Goal: Task Accomplishment & Management: Manage account settings

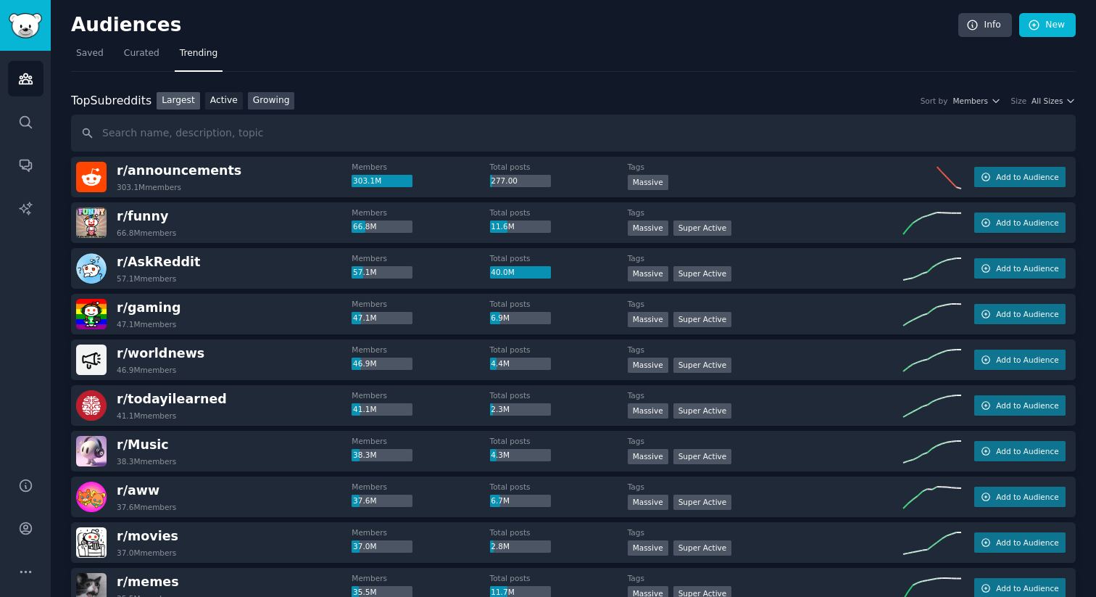
click at [261, 108] on link "Growing" at bounding box center [271, 101] width 47 height 18
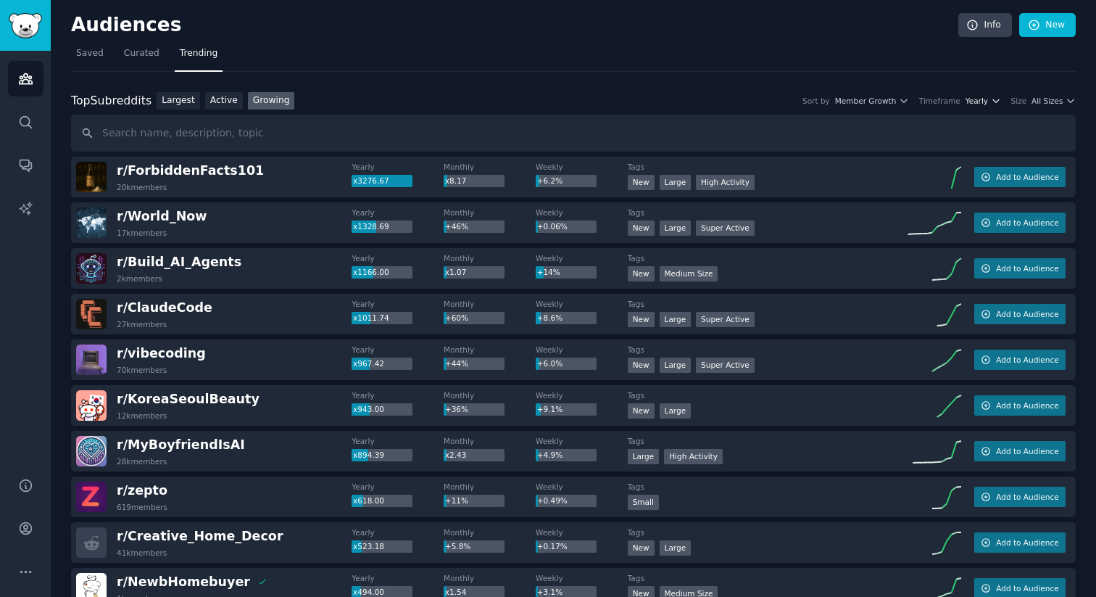
click at [991, 102] on icon "button" at bounding box center [996, 101] width 10 height 10
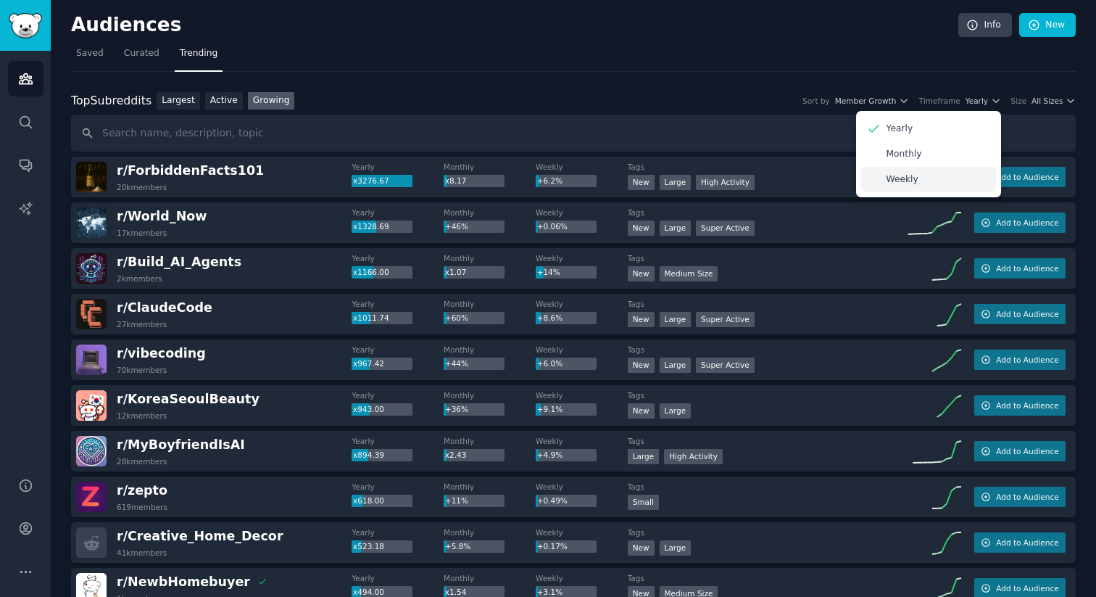
click at [903, 181] on p "Weekly" at bounding box center [903, 179] width 32 height 13
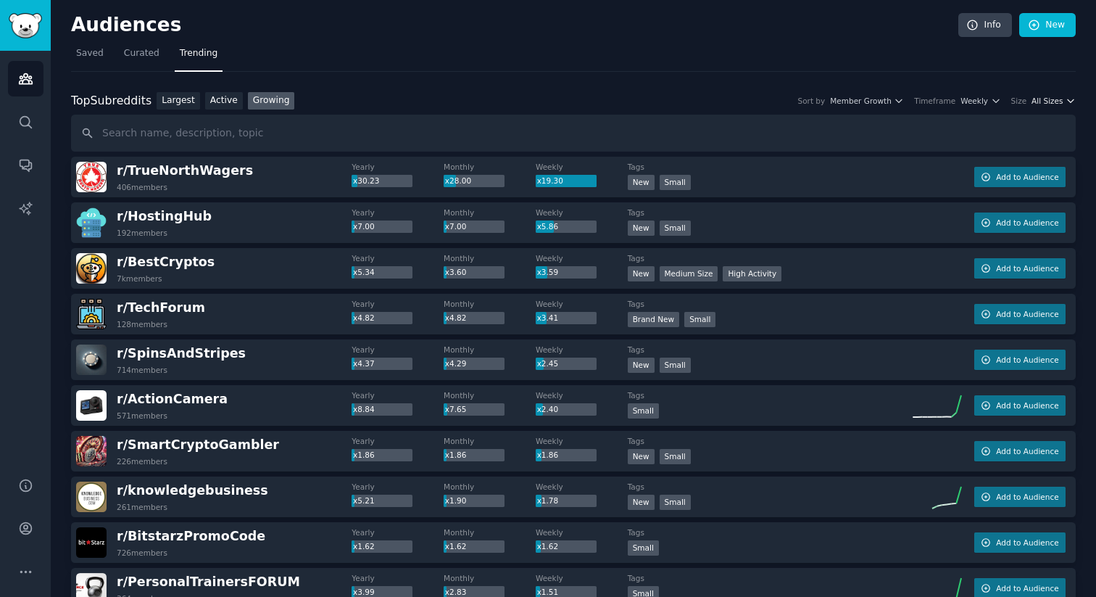
click at [1053, 97] on span "All Sizes" at bounding box center [1047, 101] width 31 height 10
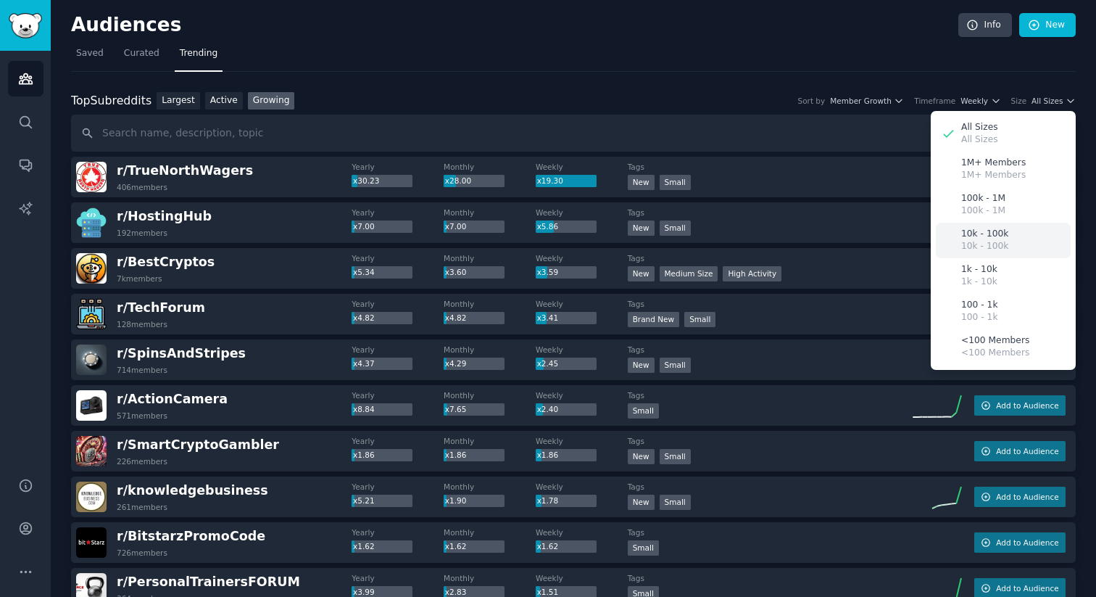
click at [1002, 236] on div "10k - 100k 10k - 100k" at bounding box center [1003, 241] width 135 height 36
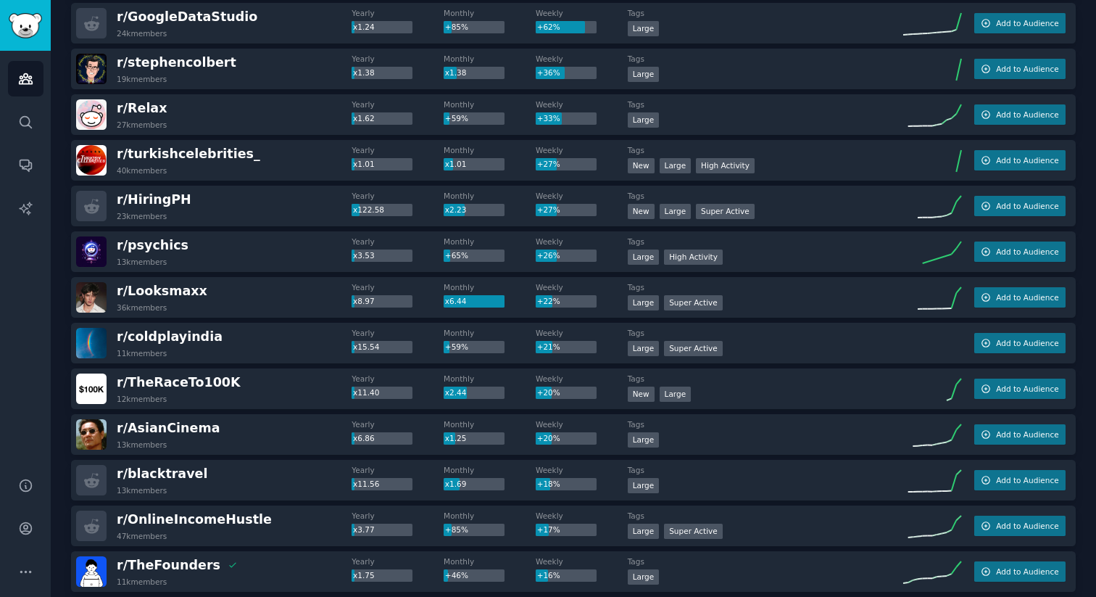
scroll to position [242, 0]
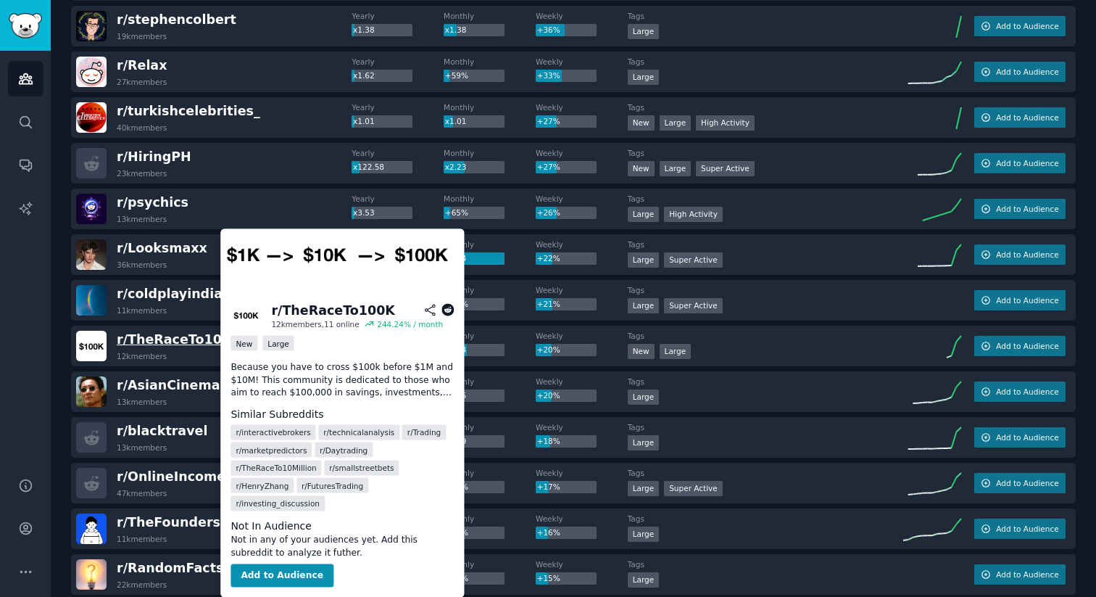
click at [194, 337] on span "r/ TheRaceTo100K" at bounding box center [179, 339] width 124 height 15
click at [278, 575] on button "Add to Audience" at bounding box center [282, 575] width 103 height 23
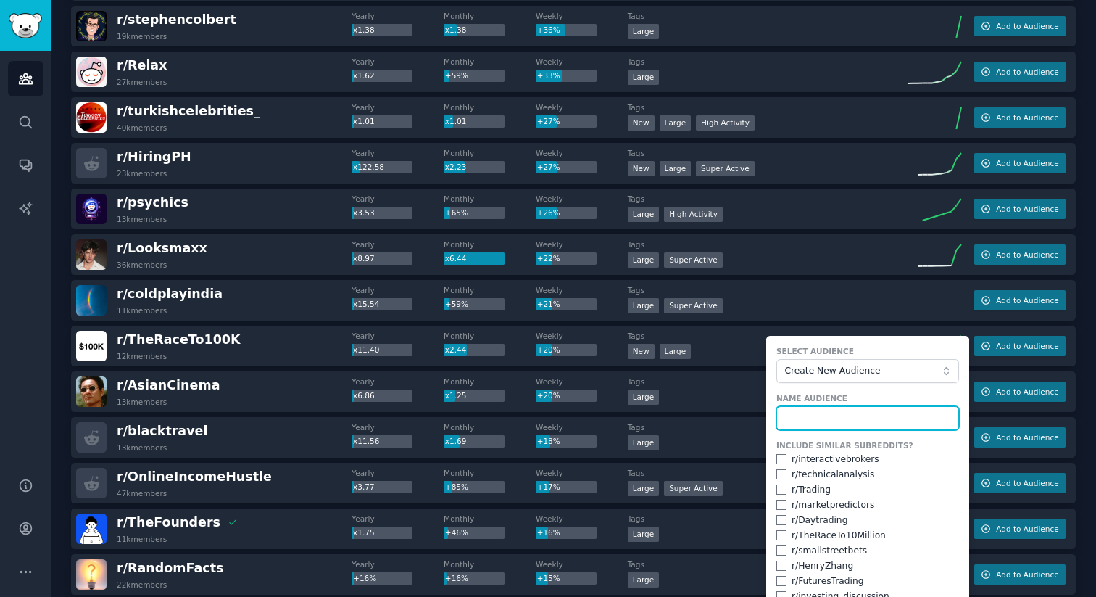
scroll to position [321, 0]
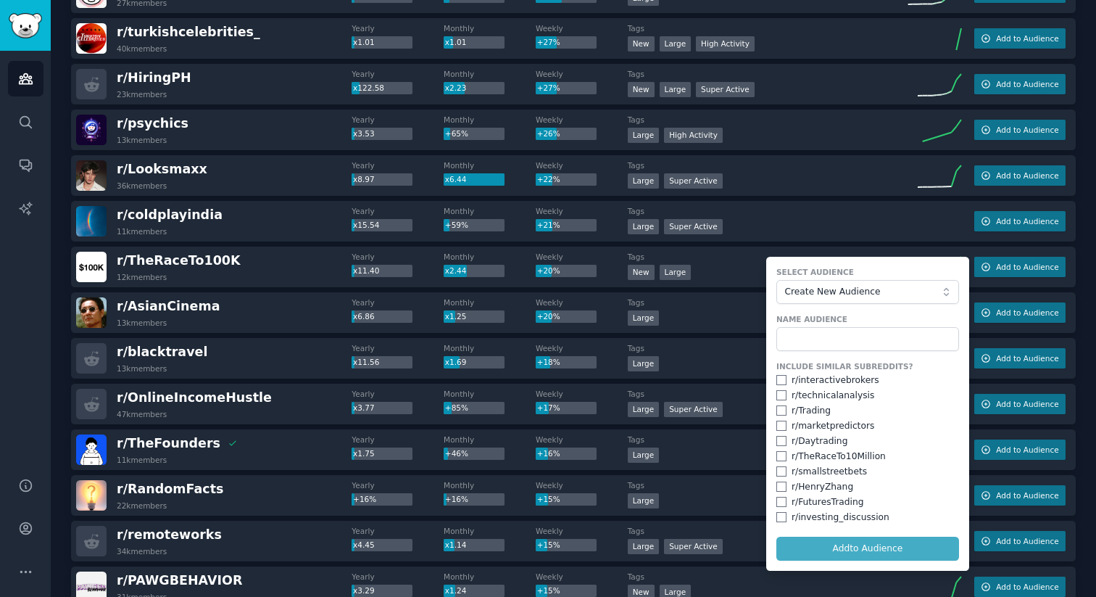
click at [245, 270] on div "r/ TheRaceTo100K 12k members" at bounding box center [214, 267] width 276 height 30
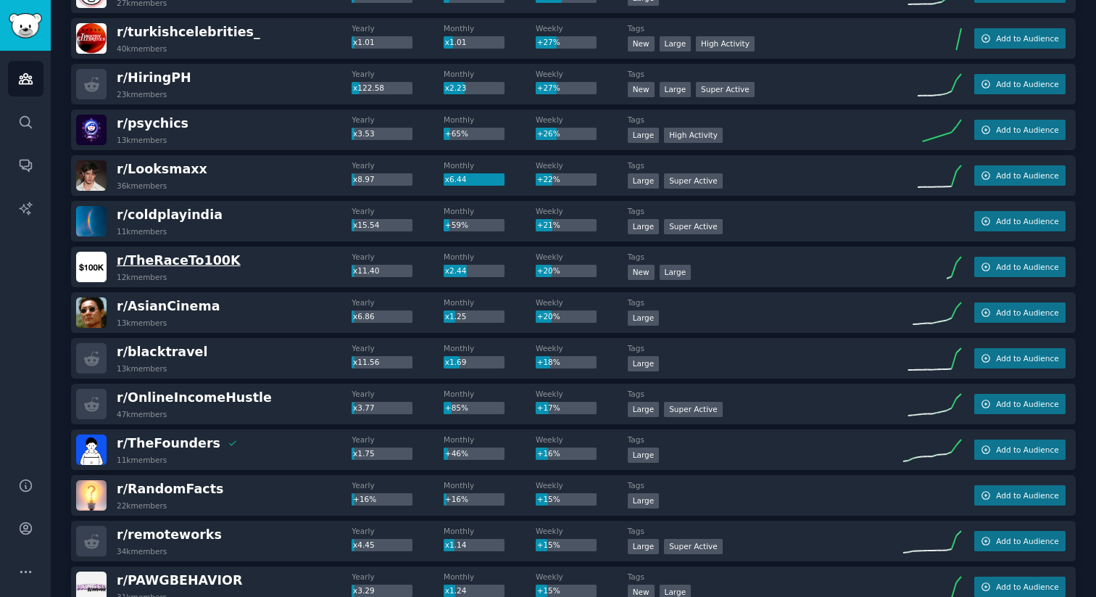
click at [181, 262] on span "r/ TheRaceTo100K" at bounding box center [179, 260] width 124 height 15
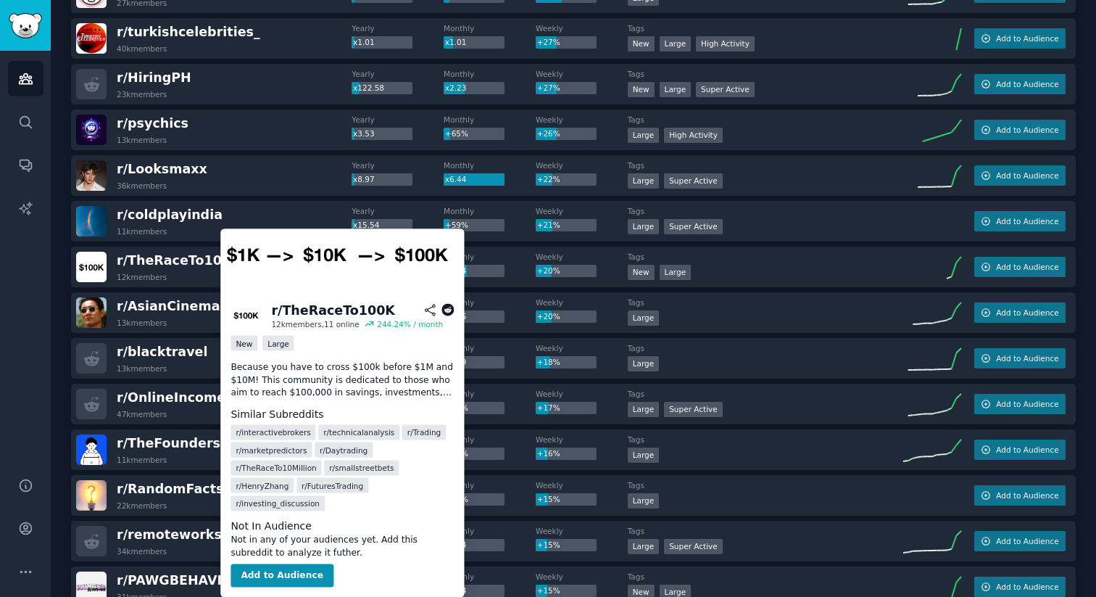
click at [448, 307] on icon at bounding box center [448, 310] width 13 height 13
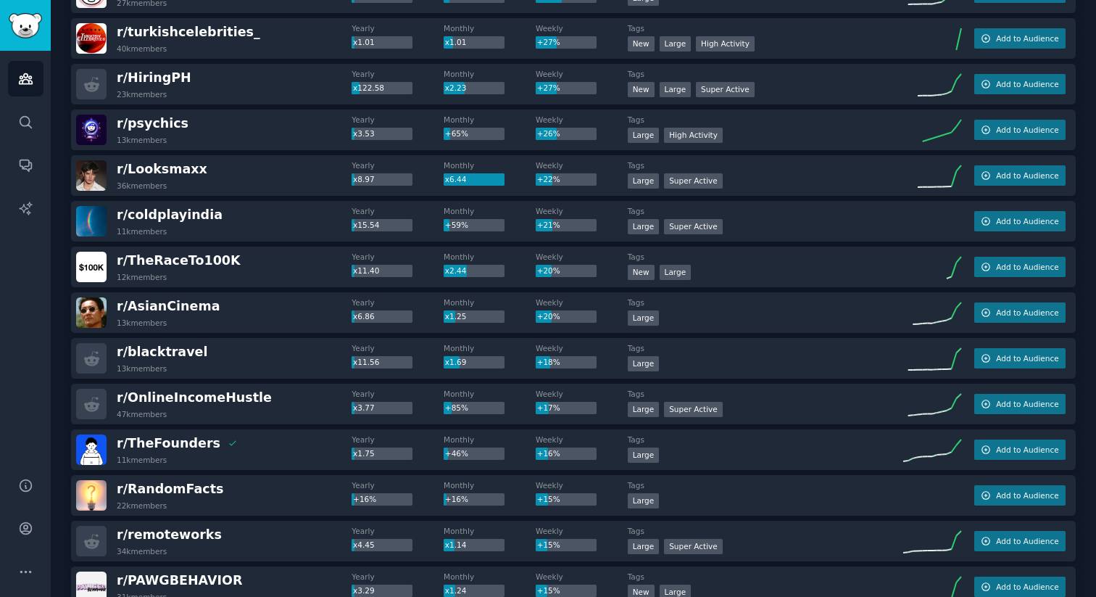
scroll to position [349, 0]
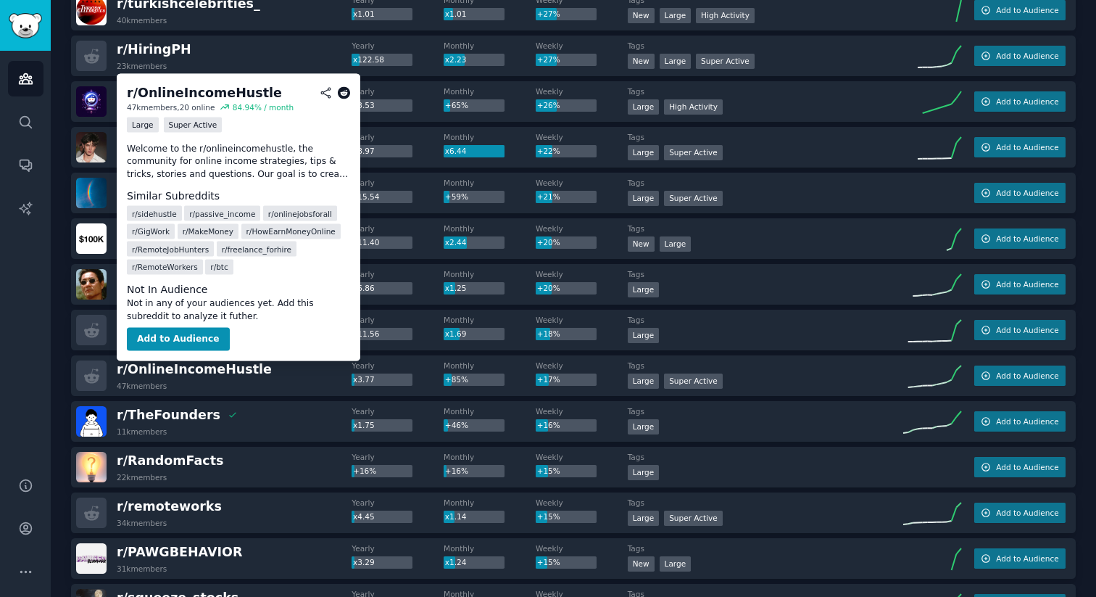
click at [347, 89] on icon at bounding box center [344, 92] width 13 height 13
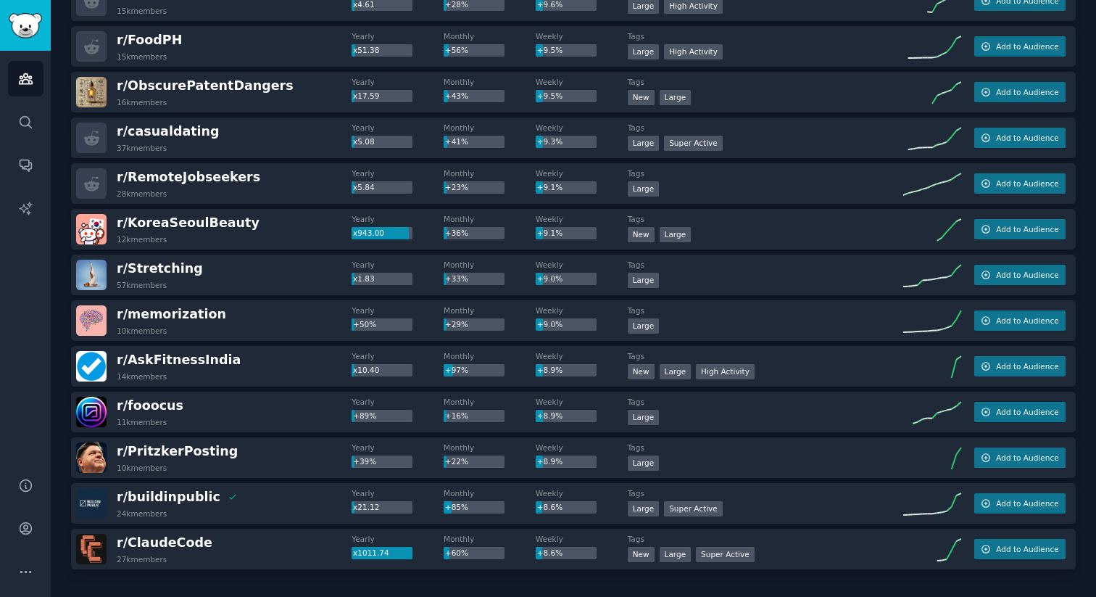
scroll to position [1937, 0]
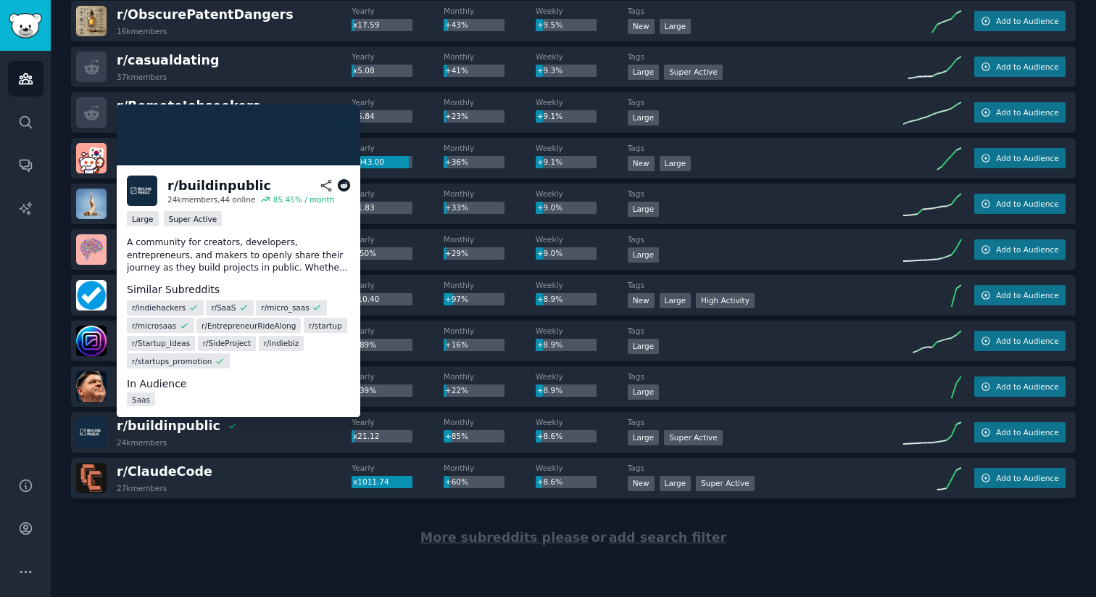
click at [343, 185] on icon at bounding box center [344, 185] width 13 height 13
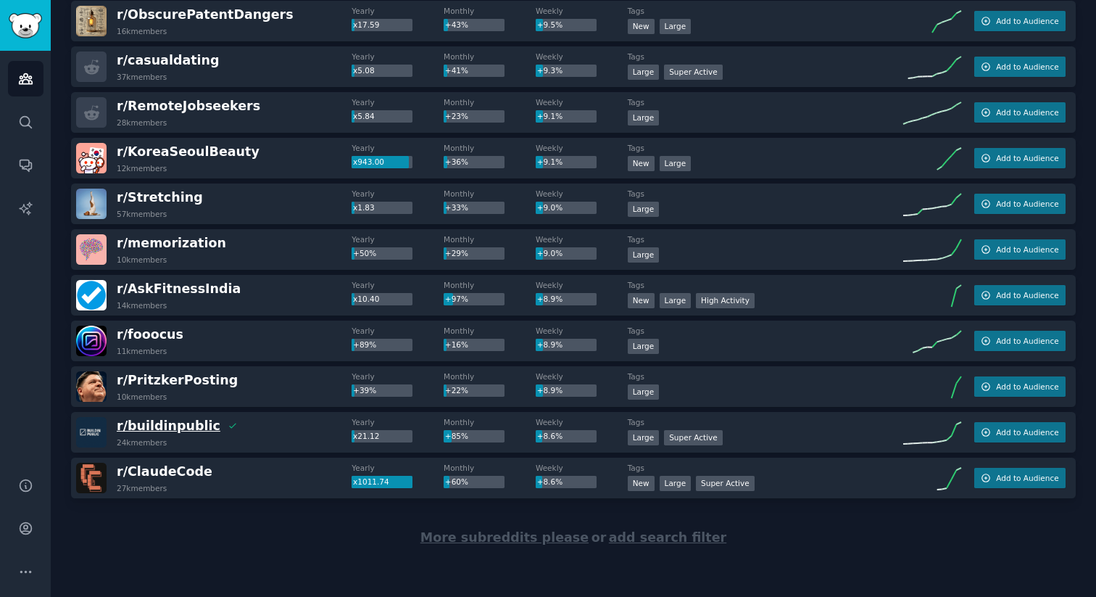
click at [156, 429] on span "r/ buildinpublic" at bounding box center [169, 425] width 104 height 15
click at [1031, 434] on span "Add to Audience" at bounding box center [1027, 432] width 62 height 10
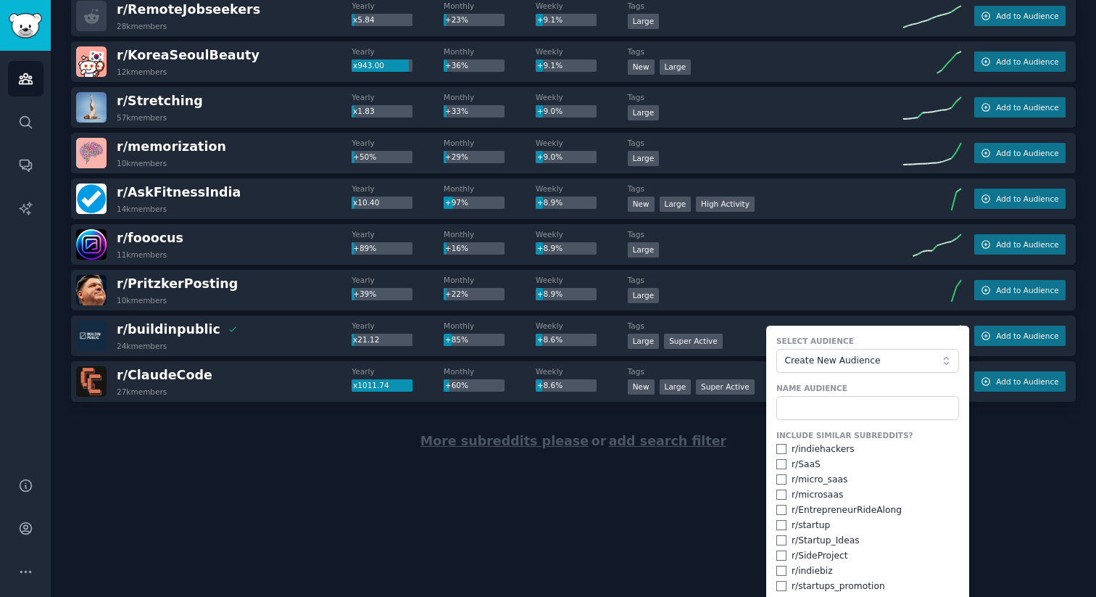
scroll to position [2076, 0]
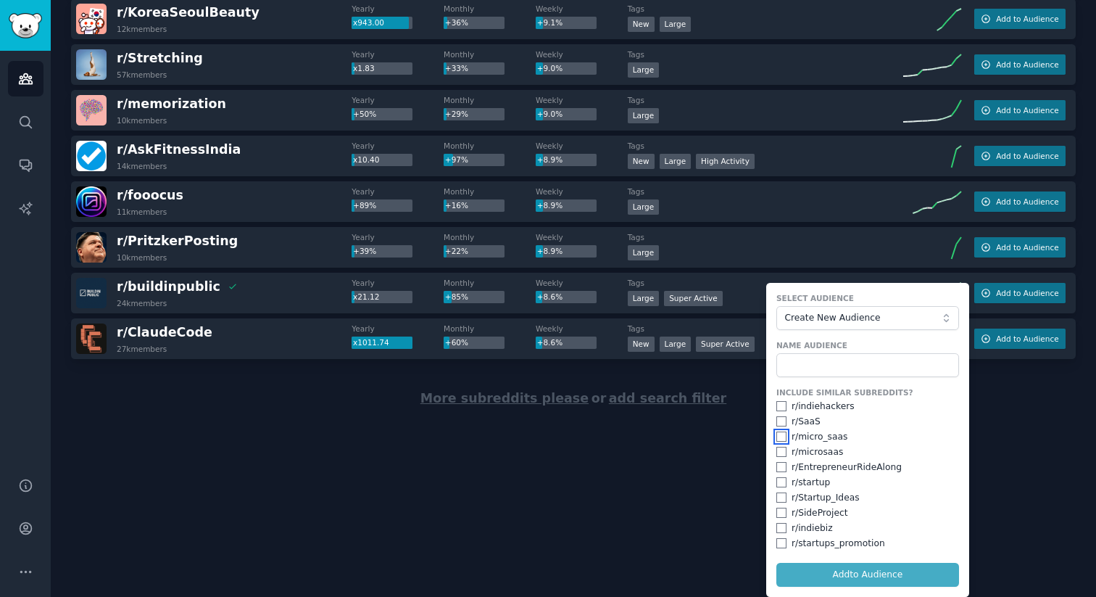
click at [776, 436] on input "checkbox" at bounding box center [781, 436] width 10 height 10
checkbox input "true"
click at [776, 450] on input "checkbox" at bounding box center [781, 452] width 10 height 10
checkbox input "true"
click at [777, 469] on input "checkbox" at bounding box center [781, 467] width 10 height 10
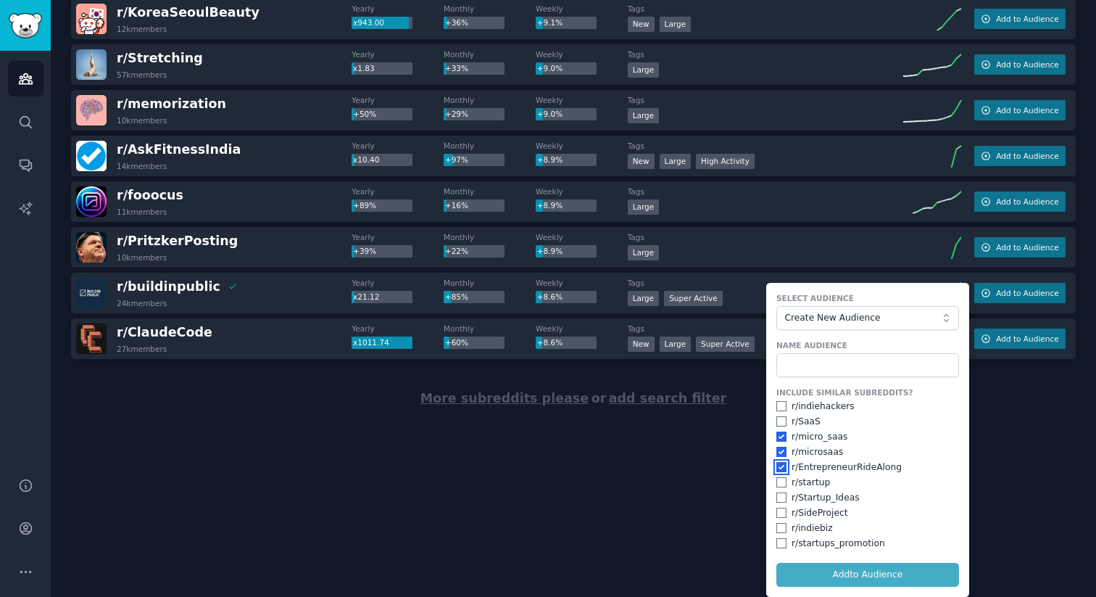
checkbox input "true"
click at [776, 477] on input "checkbox" at bounding box center [781, 482] width 10 height 10
checkbox input "true"
click at [776, 492] on input "checkbox" at bounding box center [781, 497] width 10 height 10
checkbox input "true"
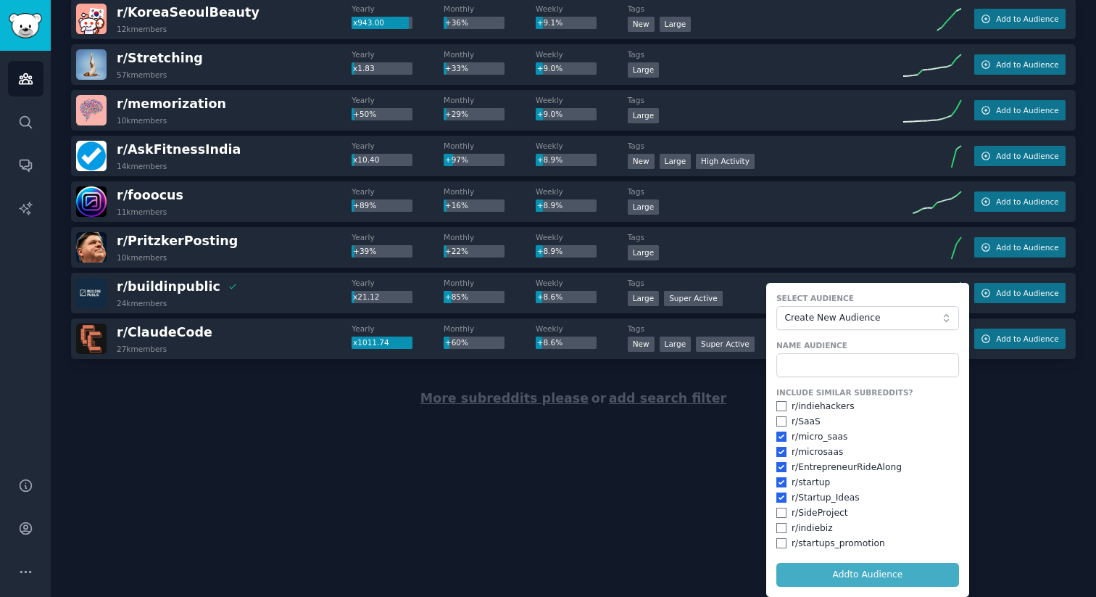
click at [776, 521] on div "Include Similar Subreddits? r/ indiehackers r/ SaaS r/ micro_saas r/ microsaas …" at bounding box center [867, 468] width 183 height 162
click at [777, 534] on div "Include Similar Subreddits? r/ indiehackers r/ SaaS r/ micro_saas r/ microsaas …" at bounding box center [867, 468] width 183 height 162
click at [778, 544] on input "checkbox" at bounding box center [781, 543] width 10 height 10
checkbox input "true"
click at [779, 522] on div "r/ indiebiz" at bounding box center [867, 528] width 183 height 13
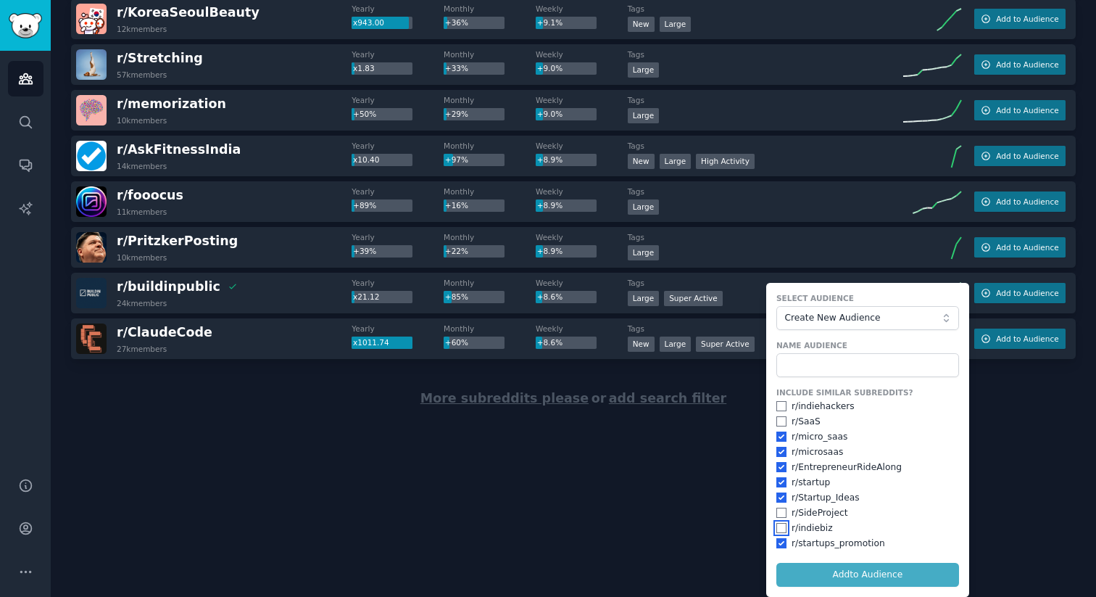
click at [779, 528] on input "checkbox" at bounding box center [781, 528] width 10 height 10
checkbox input "true"
click at [779, 513] on input "checkbox" at bounding box center [781, 513] width 10 height 10
checkbox input "true"
click at [779, 423] on input "checkbox" at bounding box center [781, 421] width 10 height 10
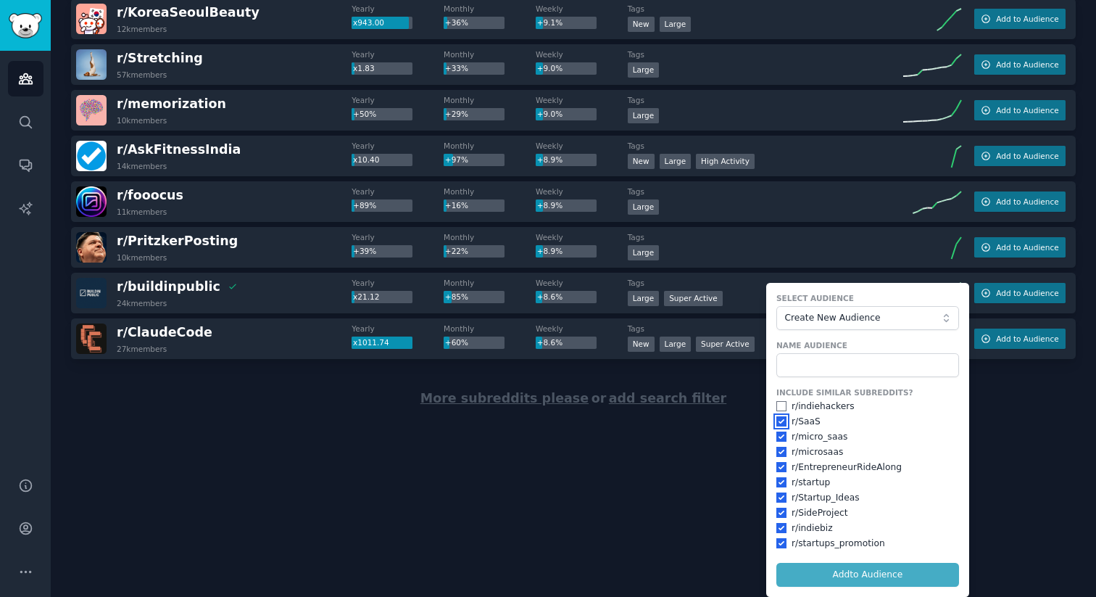
checkbox input "true"
click at [779, 408] on input "checkbox" at bounding box center [781, 406] width 10 height 10
checkbox input "true"
click at [835, 357] on input "text" at bounding box center [867, 365] width 183 height 25
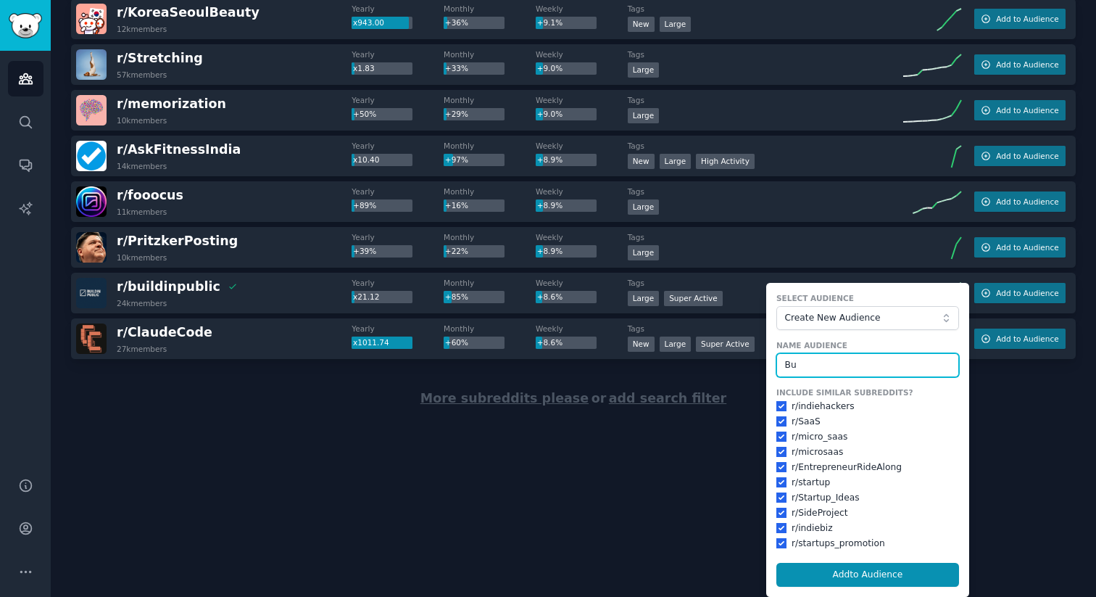
type input "B"
click at [821, 355] on input "text" at bounding box center [867, 365] width 183 height 25
type input "Build In Public"
click at [776, 563] on button "Add to Audience" at bounding box center [867, 575] width 183 height 25
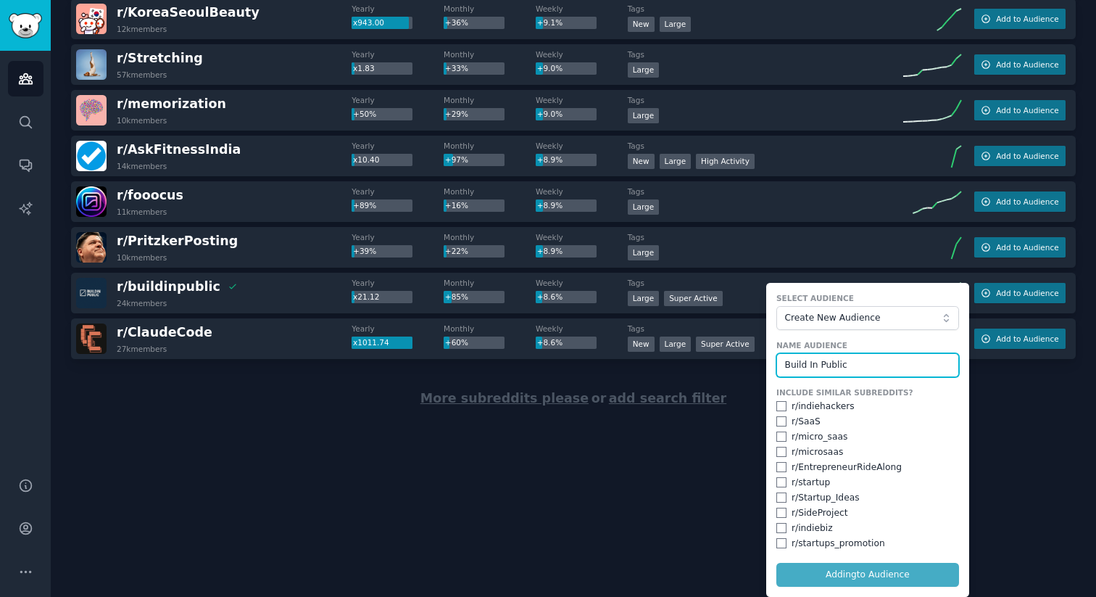
checkbox input "false"
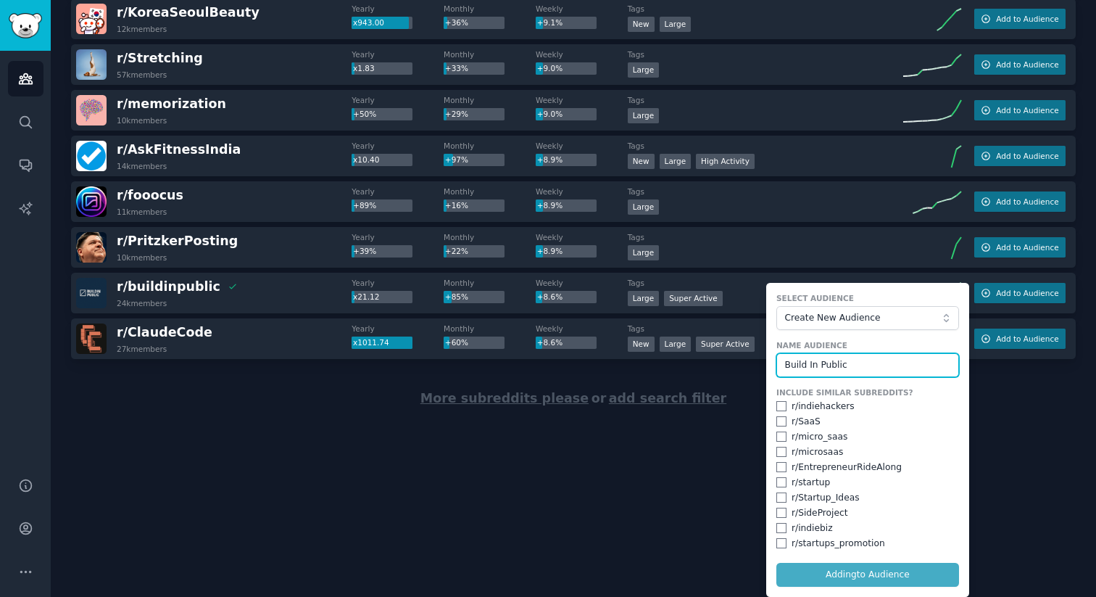
checkbox input "false"
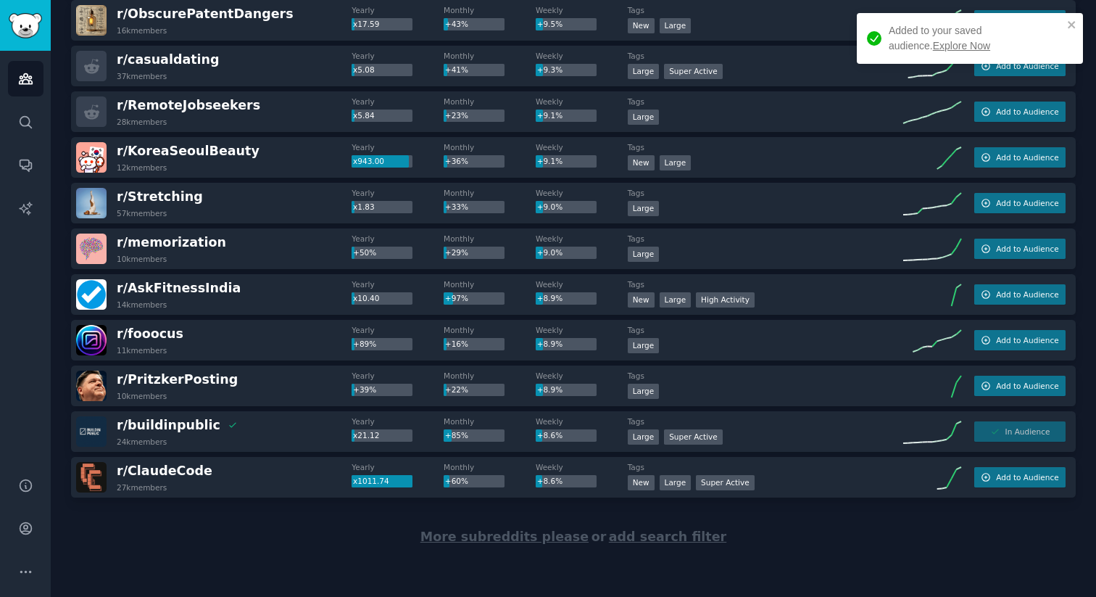
scroll to position [1937, 0]
click at [933, 46] on link "Explore Now" at bounding box center [961, 46] width 57 height 12
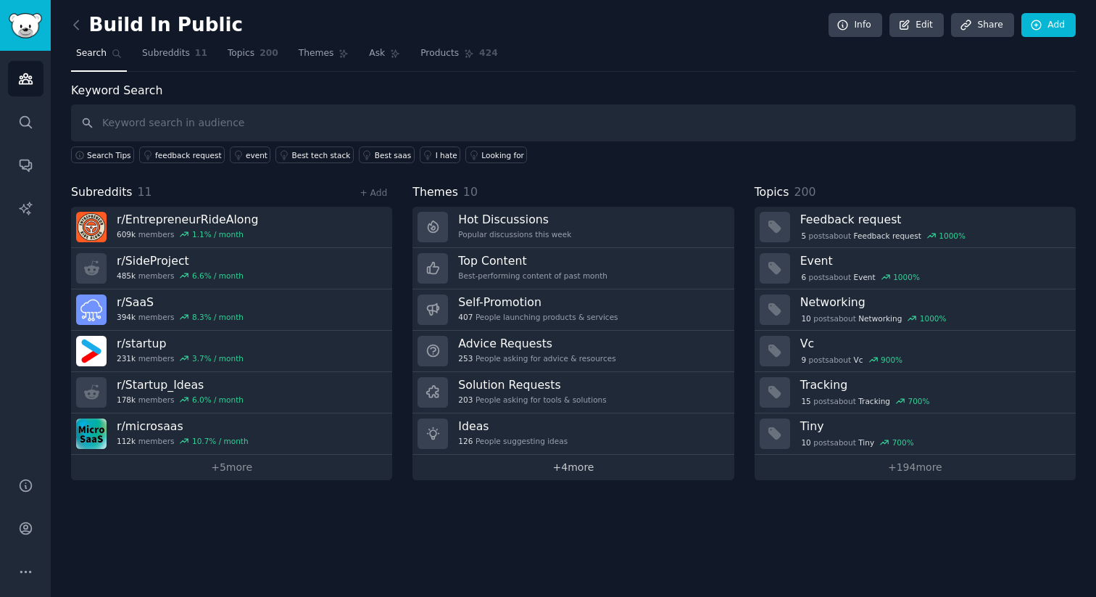
click at [581, 471] on link "+ 4 more" at bounding box center [573, 467] width 321 height 25
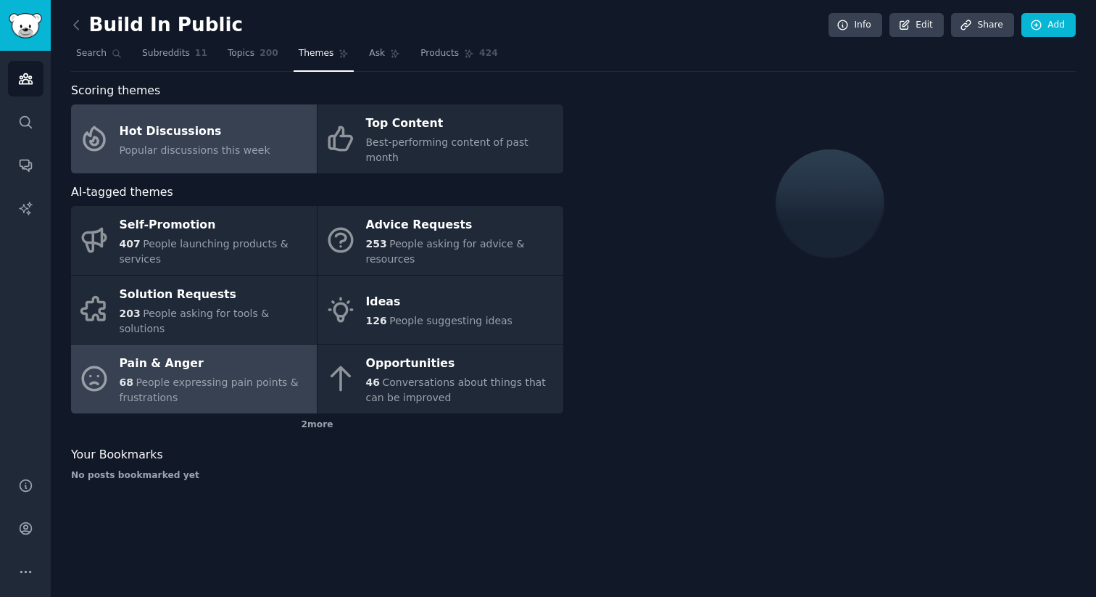
click at [202, 375] on div "68 People expressing pain points & frustrations" at bounding box center [215, 390] width 190 height 30
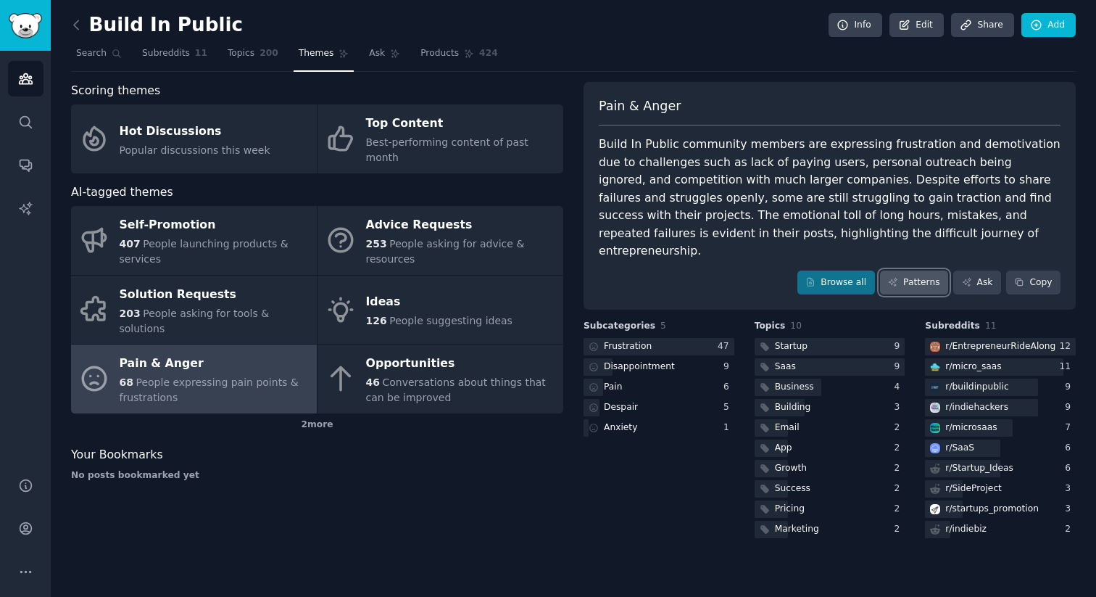
click at [906, 270] on link "Patterns" at bounding box center [914, 282] width 68 height 25
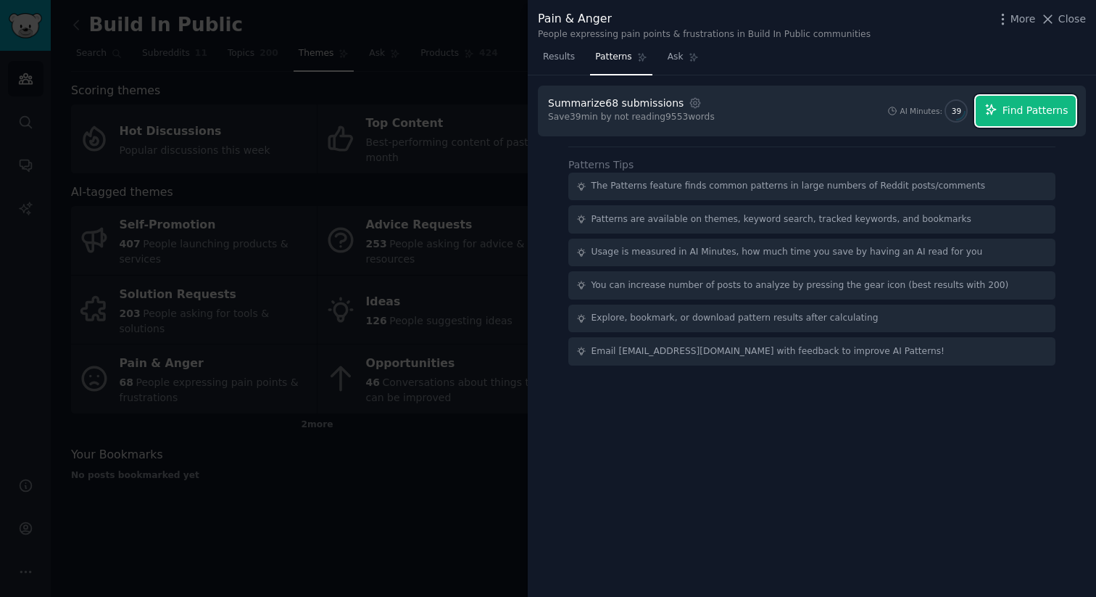
click at [1022, 118] on button "Find Patterns" at bounding box center [1026, 111] width 100 height 30
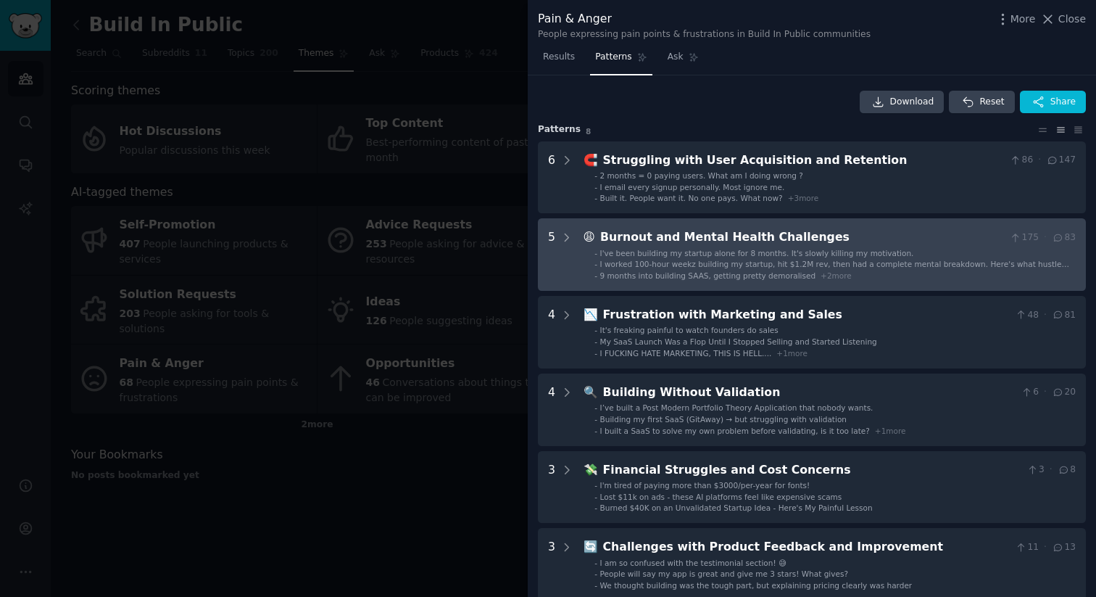
click at [806, 262] on span "I worked 100-hour weekz building my startup, hit $1.2M rev, then had a complete…" at bounding box center [834, 269] width 469 height 19
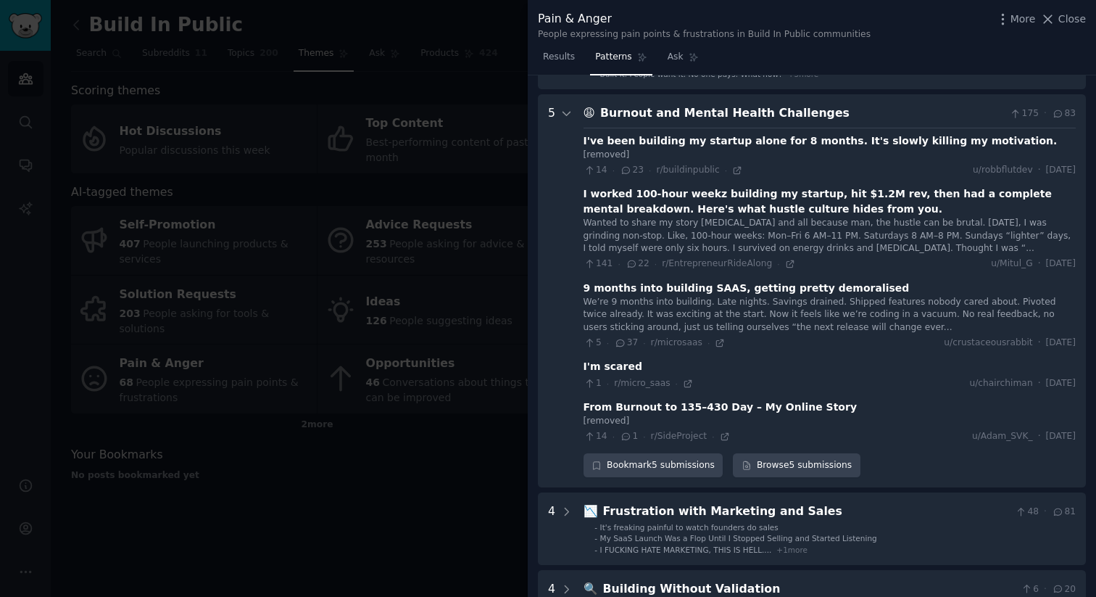
scroll to position [144, 0]
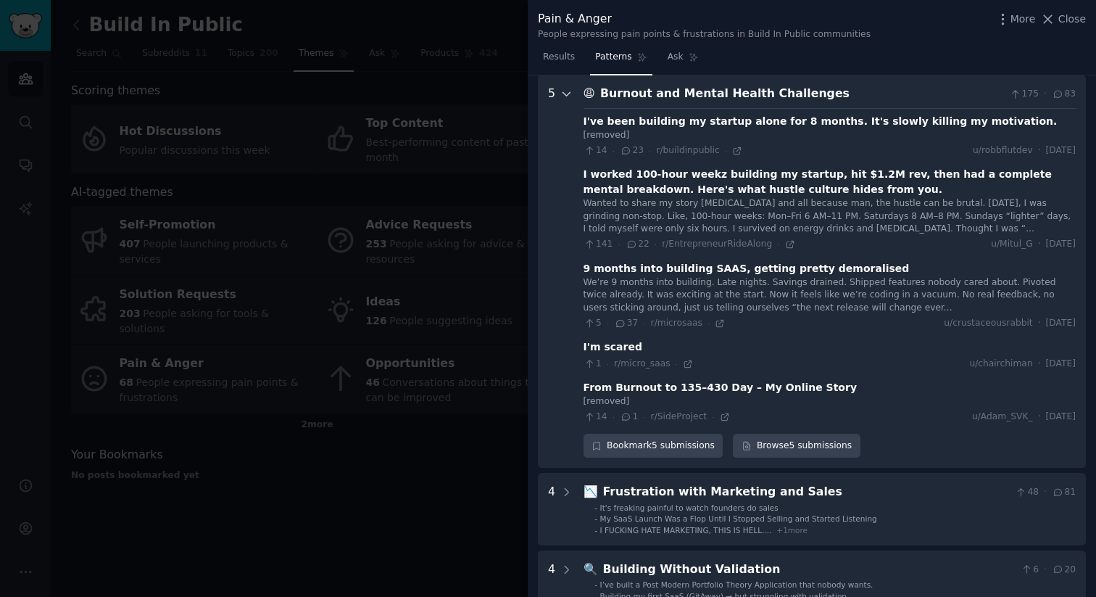
click at [571, 95] on icon at bounding box center [566, 94] width 13 height 13
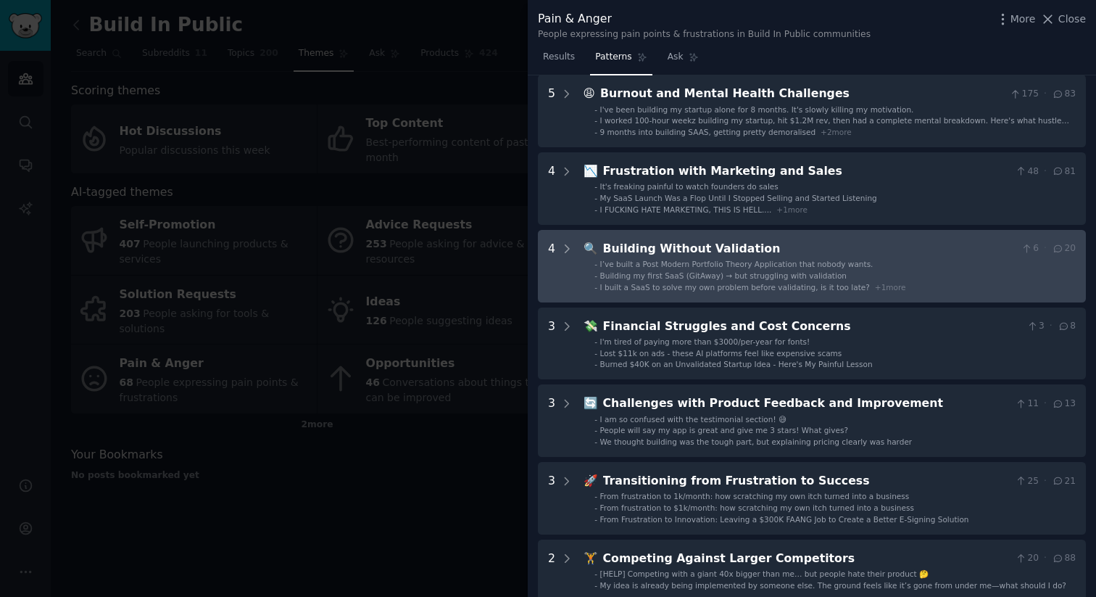
scroll to position [3, 0]
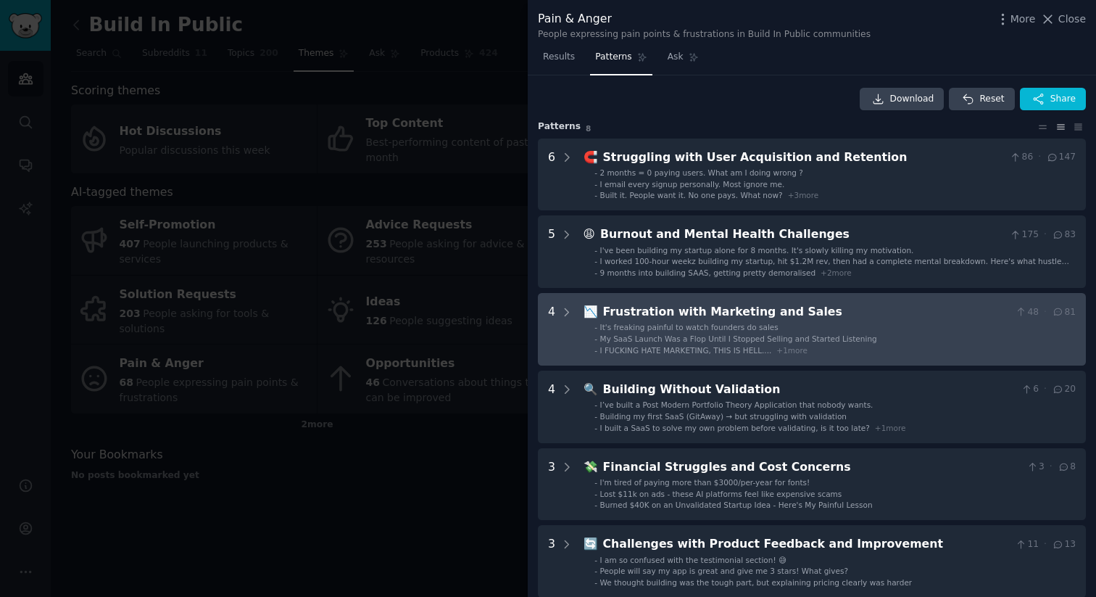
click at [716, 316] on div "Frustration with Marketing and Sales" at bounding box center [806, 312] width 407 height 18
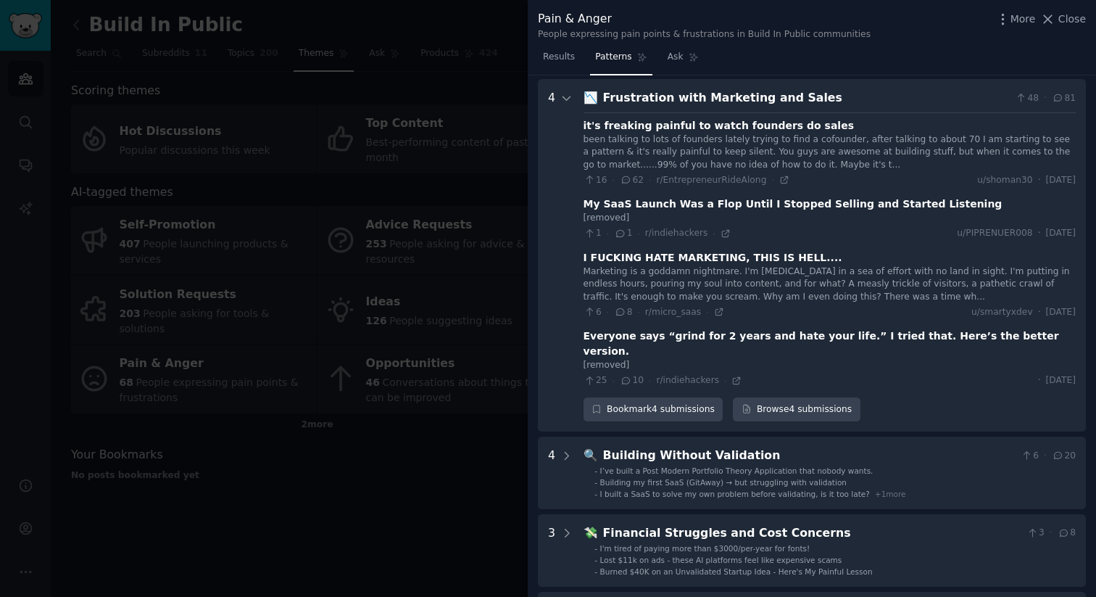
scroll to position [220, 0]
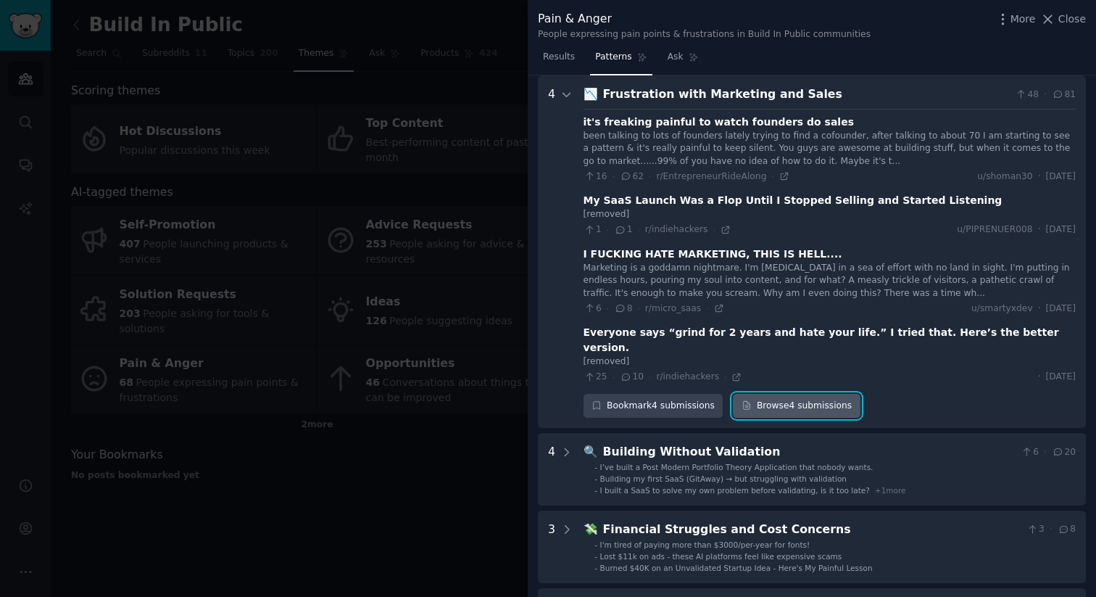
click at [793, 394] on link "Browse 4 submissions" at bounding box center [796, 406] width 127 height 25
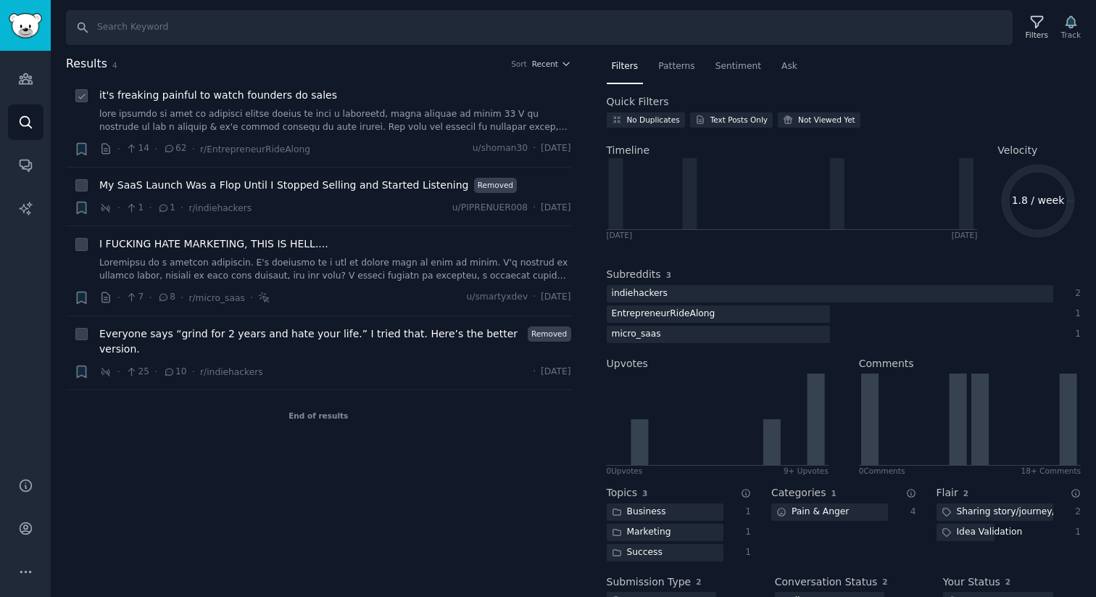
click at [253, 117] on link at bounding box center [335, 120] width 472 height 25
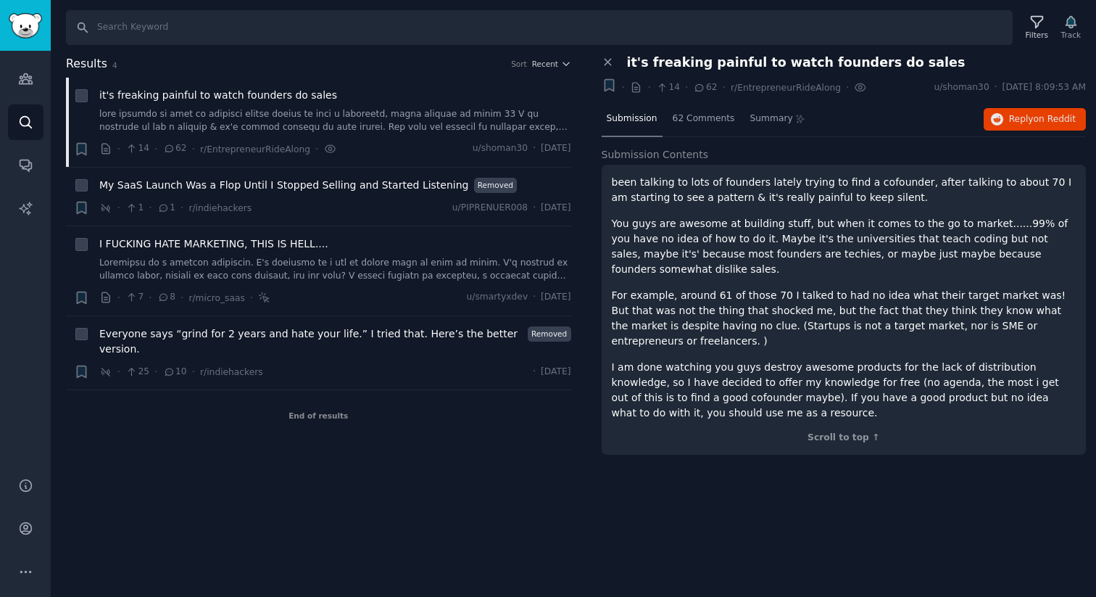
click at [662, 254] on p "You guys are awesome at building stuff, but when it comes to the go to market..…" at bounding box center [844, 246] width 465 height 61
click at [634, 305] on p "For example, around 61 of those 70 I talked to had no idea what their target ma…" at bounding box center [844, 318] width 465 height 61
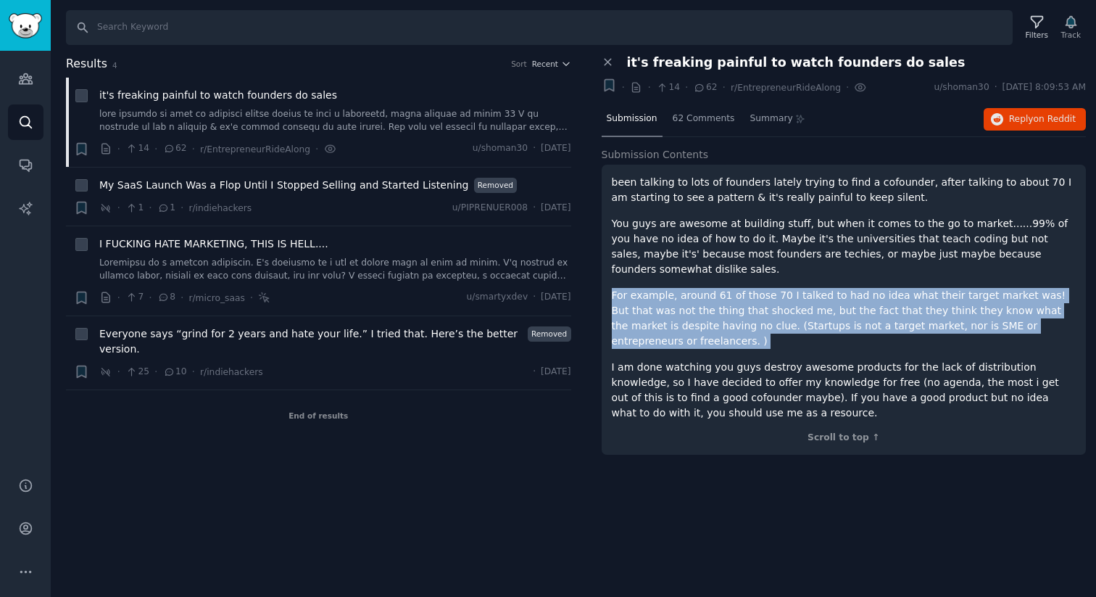
click at [634, 305] on p "For example, around 61 of those 70 I talked to had no idea what their target ma…" at bounding box center [844, 318] width 465 height 61
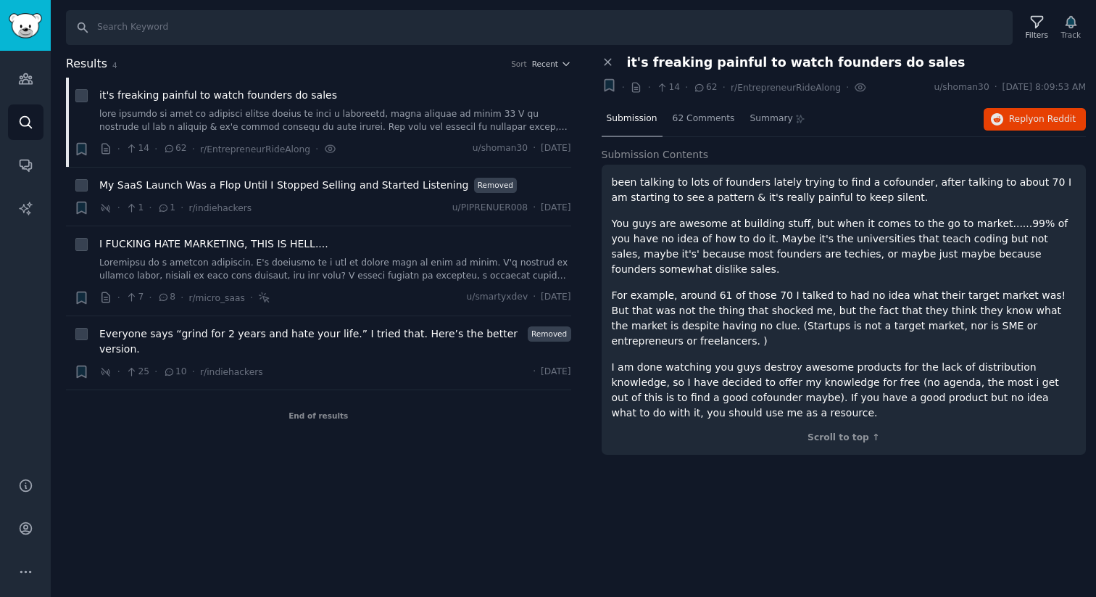
click at [642, 288] on p "For example, around 61 of those 70 I talked to had no idea what their target ma…" at bounding box center [844, 318] width 465 height 61
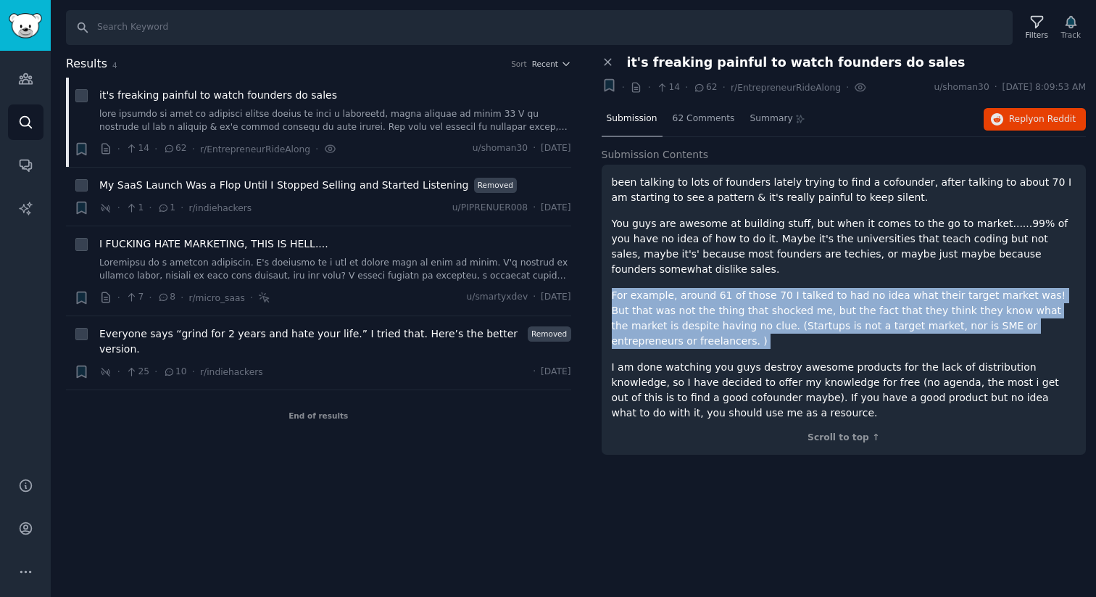
click at [642, 288] on p "For example, around 61 of those 70 I talked to had no idea what their target ma…" at bounding box center [844, 318] width 465 height 61
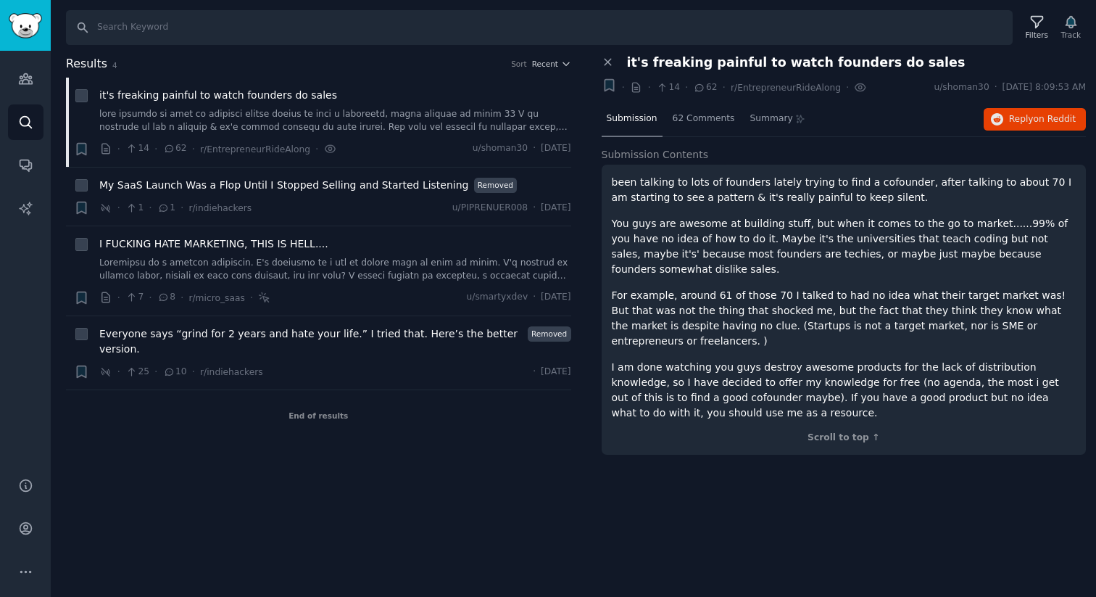
click at [986, 294] on p "For example, around 61 of those 70 I talked to had no idea what their target ma…" at bounding box center [844, 318] width 465 height 61
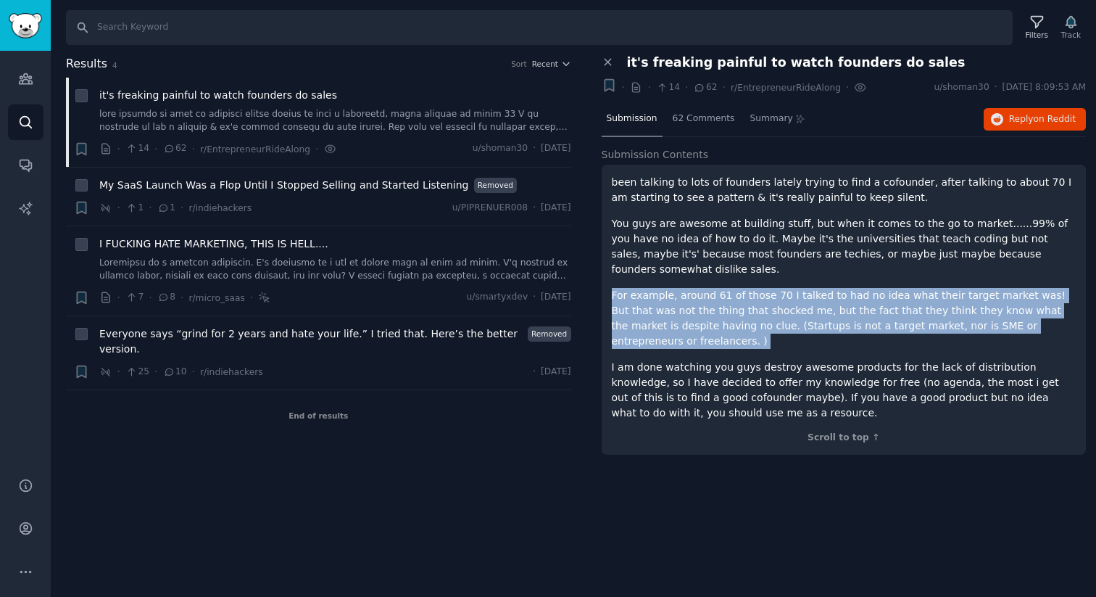
click at [687, 307] on p "For example, around 61 of those 70 I talked to had no idea what their target ma…" at bounding box center [844, 318] width 465 height 61
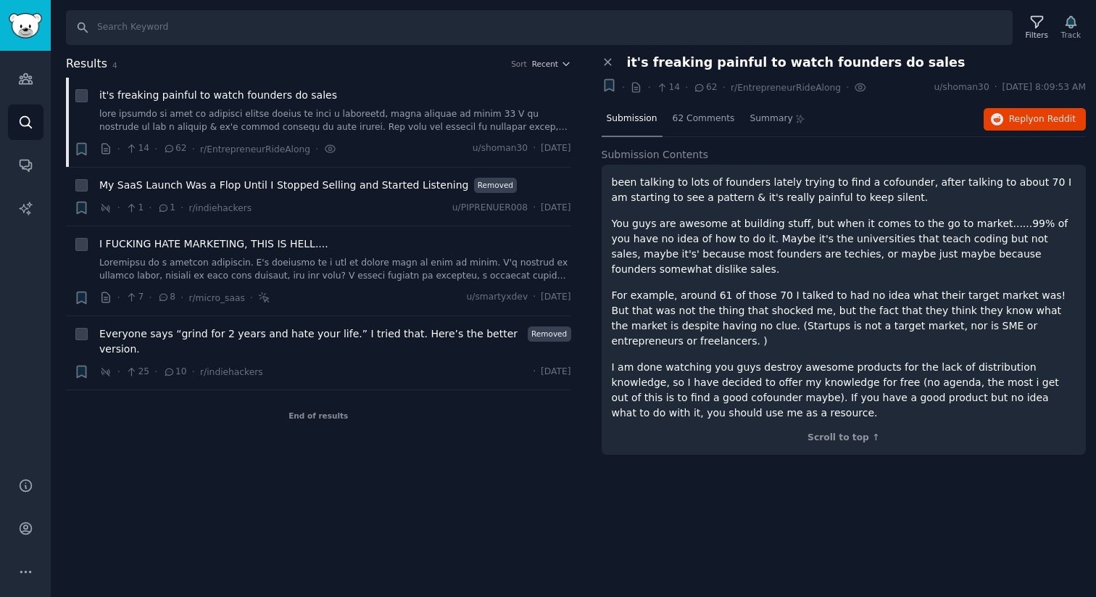
click at [687, 307] on p "For example, around 61 of those 70 I talked to had no idea what their target ma…" at bounding box center [844, 318] width 465 height 61
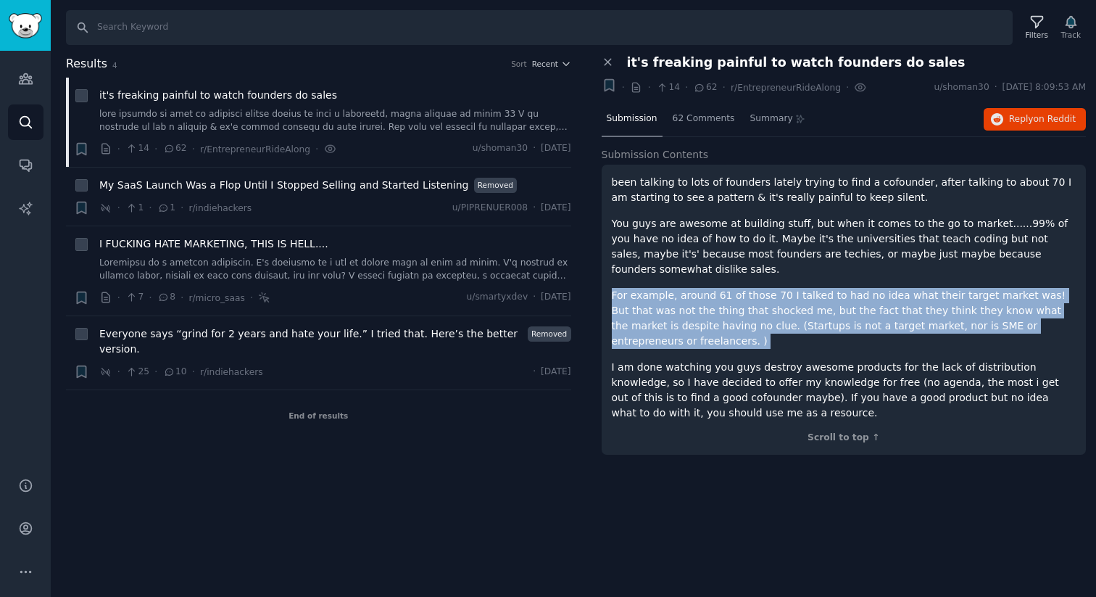
click at [687, 307] on p "For example, around 61 of those 70 I talked to had no idea what their target ma…" at bounding box center [844, 318] width 465 height 61
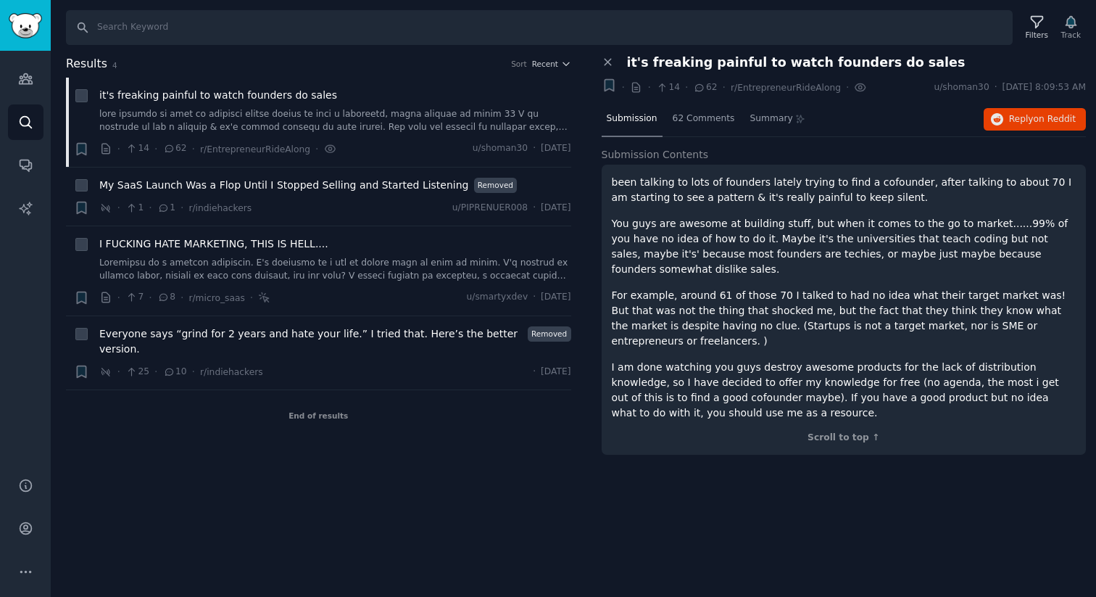
click at [662, 303] on p "For example, around 61 of those 70 I talked to had no idea what their target ma…" at bounding box center [844, 318] width 465 height 61
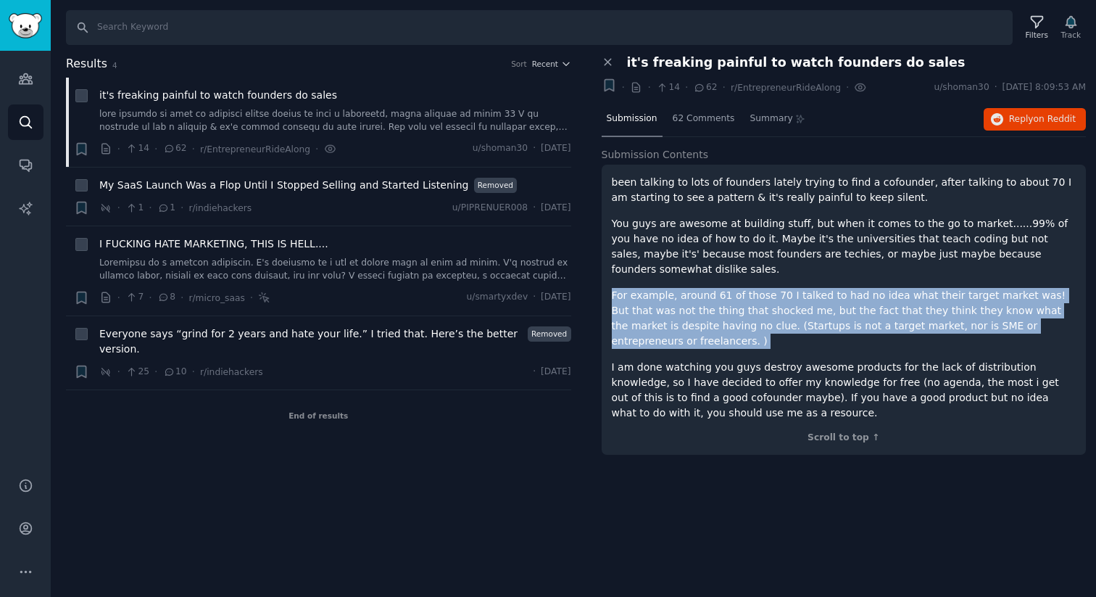
click at [662, 303] on p "For example, around 61 of those 70 I talked to had no idea what their target ma…" at bounding box center [844, 318] width 465 height 61
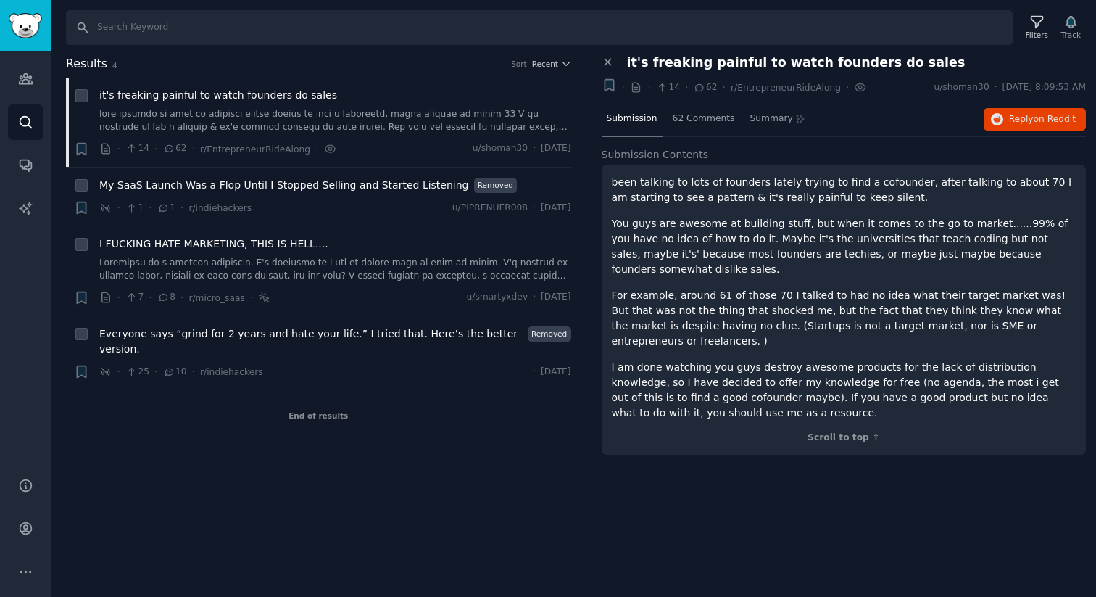
click at [914, 310] on p "For example, around 61 of those 70 I talked to had no idea what their target ma…" at bounding box center [844, 318] width 465 height 61
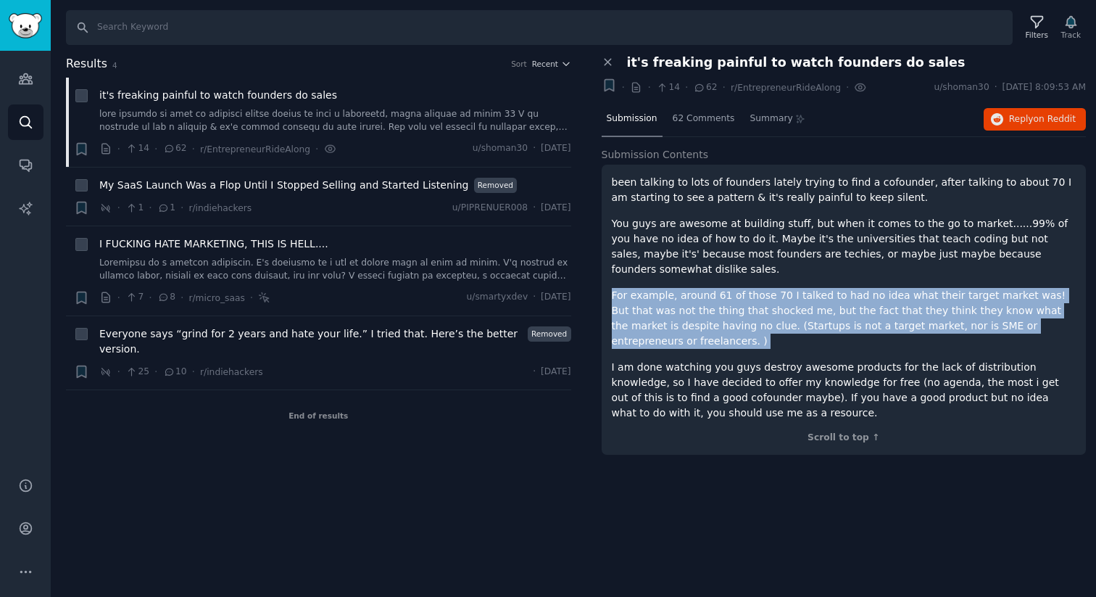
click at [705, 326] on p "For example, around 61 of those 70 I talked to had no idea what their target ma…" at bounding box center [844, 318] width 465 height 61
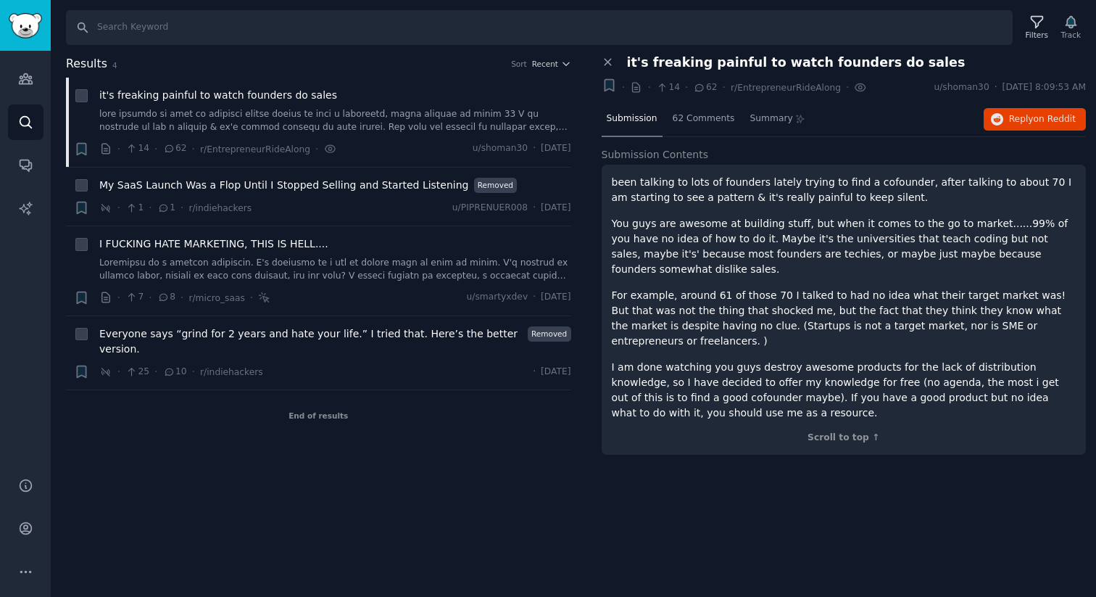
click at [927, 323] on p "For example, around 61 of those 70 I talked to had no idea what their target ma…" at bounding box center [844, 318] width 465 height 61
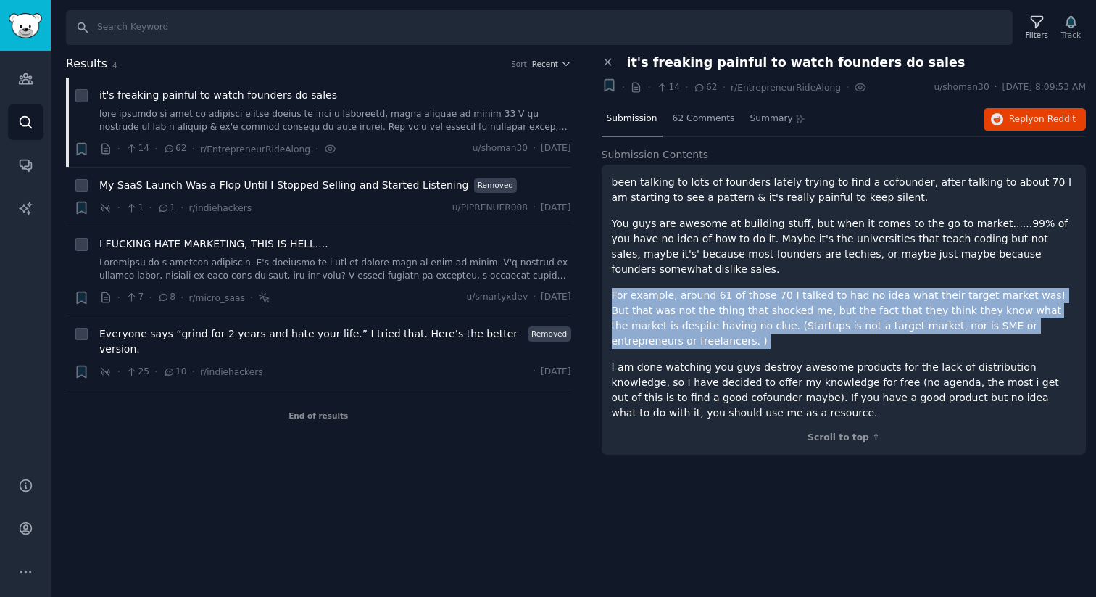
click at [692, 368] on p "I am done watching you guys destroy awesome products for the lack of distributi…" at bounding box center [844, 390] width 465 height 61
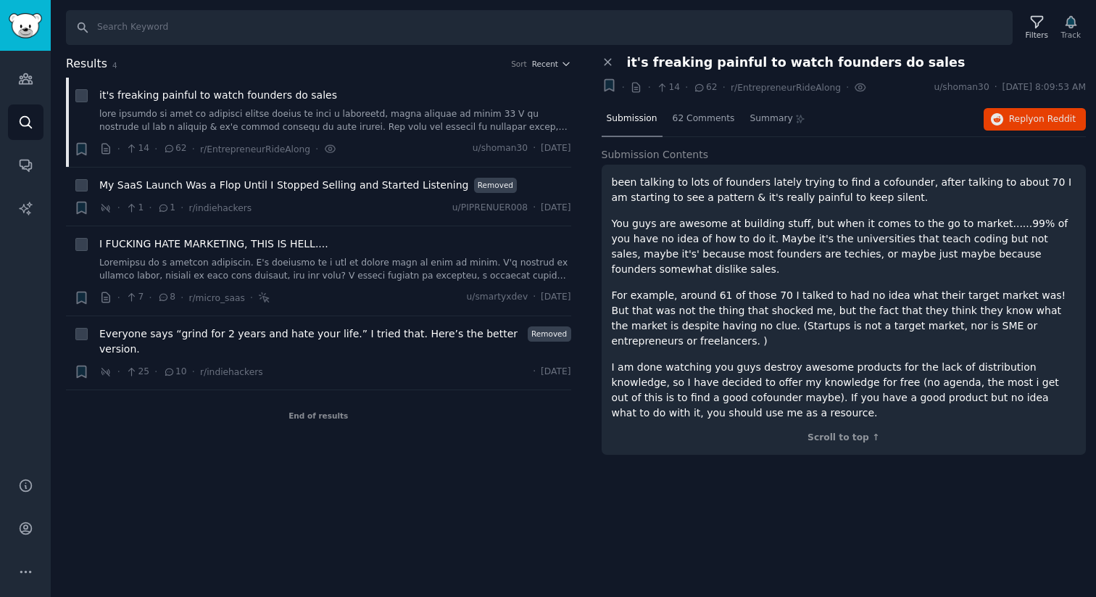
click at [692, 368] on p "I am done watching you guys destroy awesome products for the lack of distributi…" at bounding box center [844, 390] width 465 height 61
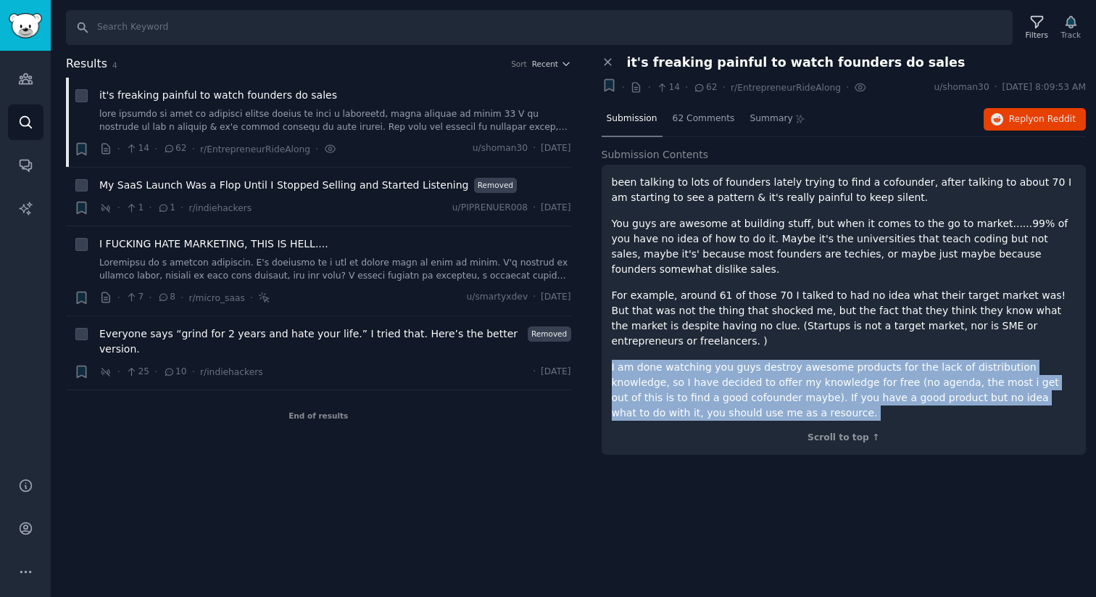
click at [823, 369] on p "I am done watching you guys destroy awesome products for the lack of distributi…" at bounding box center [844, 390] width 465 height 61
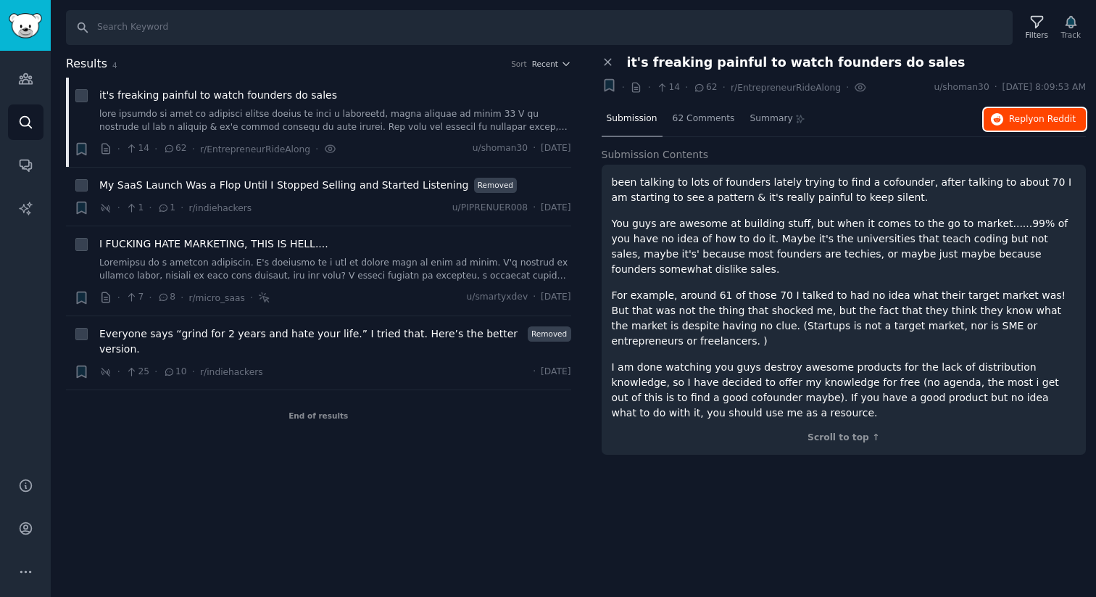
click at [1034, 111] on button "Reply on Reddit" at bounding box center [1035, 119] width 102 height 23
click at [605, 62] on icon at bounding box center [608, 62] width 13 height 13
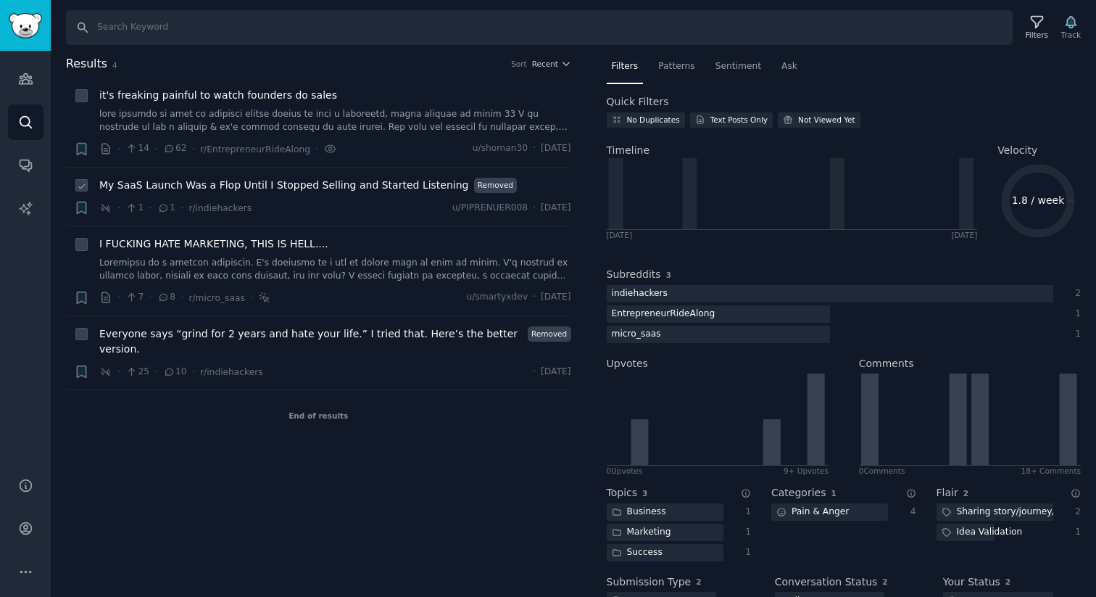
click at [224, 186] on span "My SaaS Launch Was a Flop Until I Stopped Selling and Started Listening" at bounding box center [284, 185] width 370 height 15
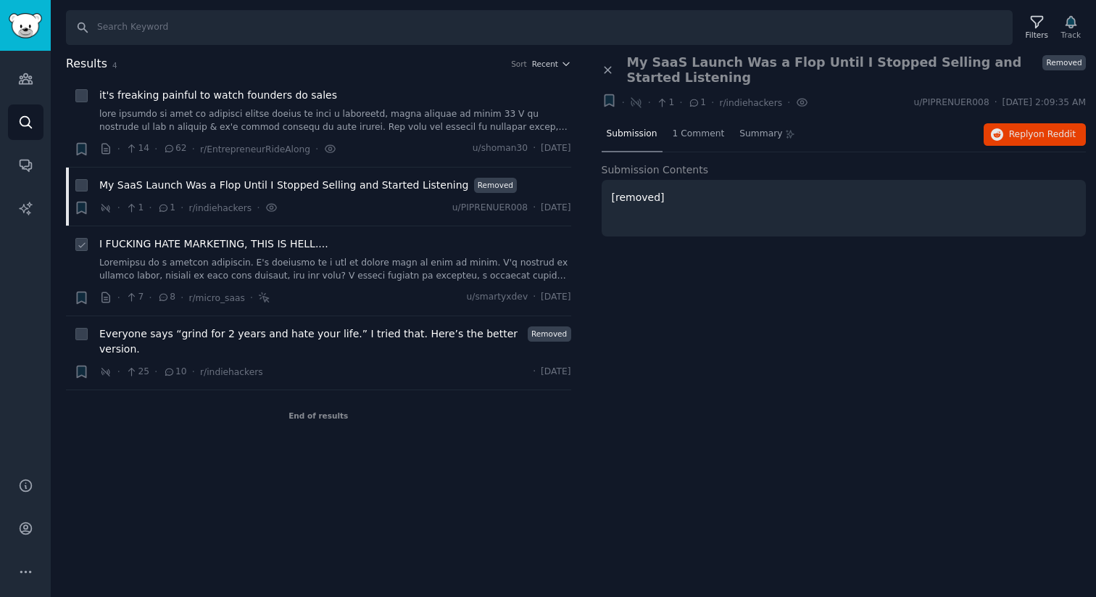
click at [223, 257] on link at bounding box center [335, 269] width 472 height 25
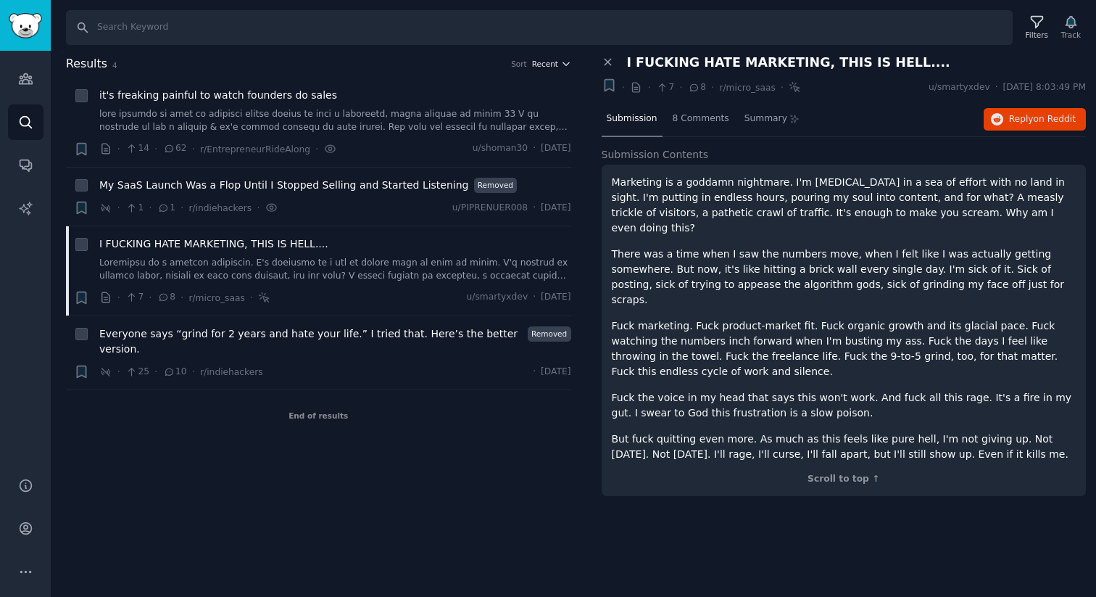
click at [561, 65] on icon "button" at bounding box center [566, 64] width 10 height 10
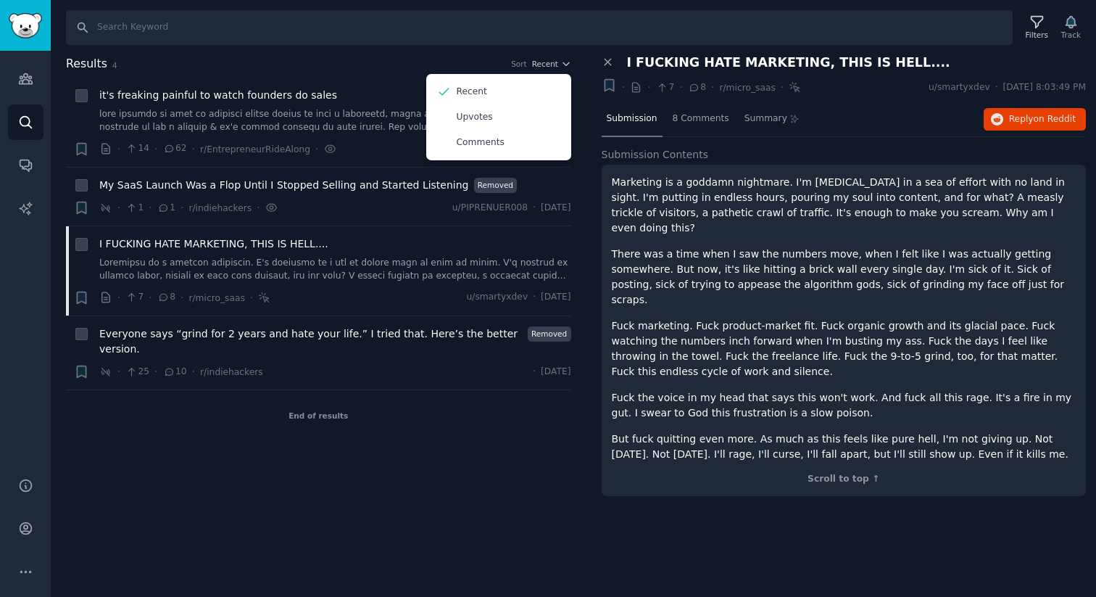
click at [418, 453] on div "Results 4 Sort Recent Recent Upvotes Comments + it's freaking painful to watch …" at bounding box center [329, 283] width 526 height 456
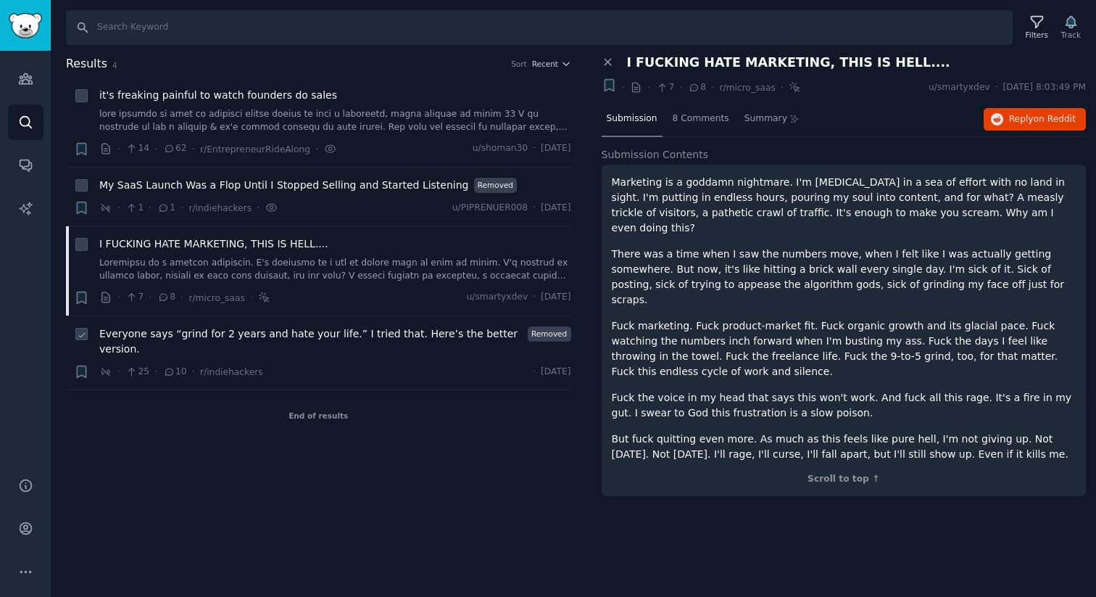
click at [196, 337] on span "Everyone says “grind for 2 years and hate your life.” I tried that. Here’s the …" at bounding box center [310, 341] width 423 height 30
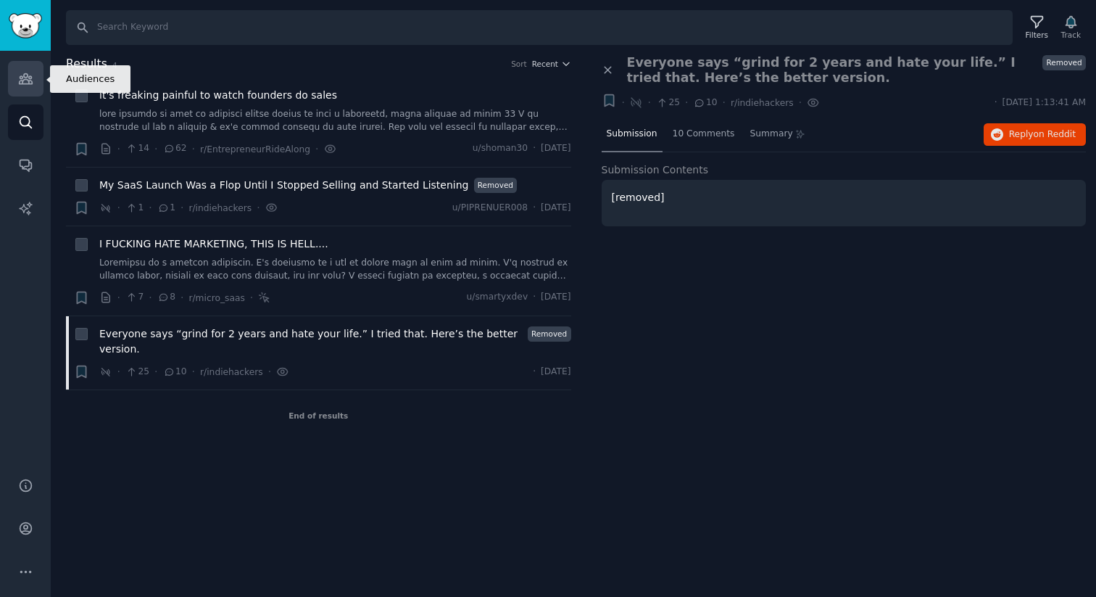
click at [16, 80] on link "Audiences" at bounding box center [26, 79] width 36 height 36
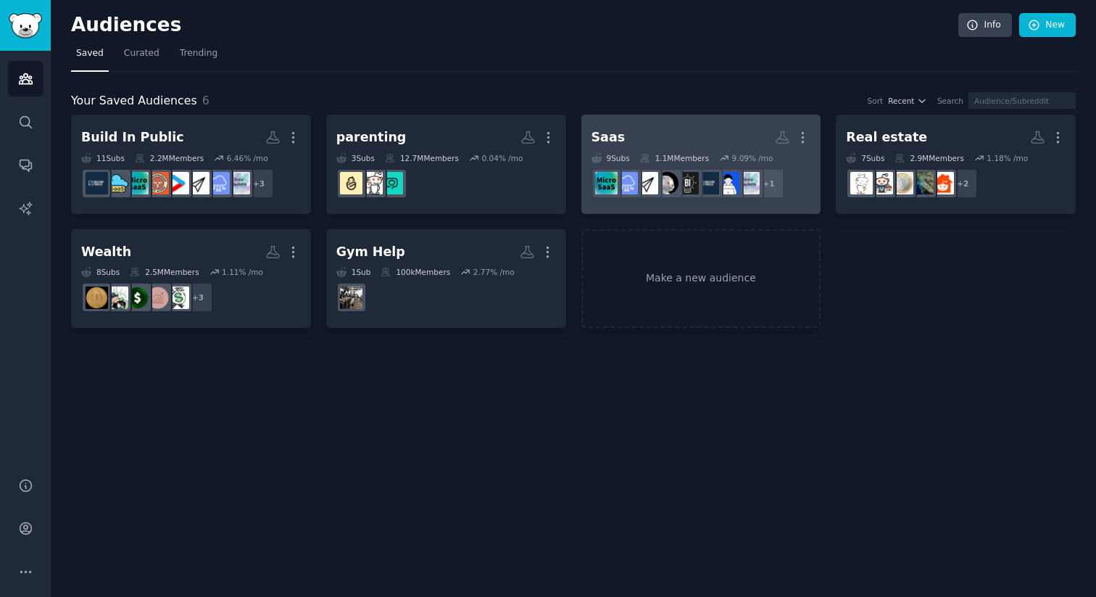
click at [739, 134] on h2 "Saas More" at bounding box center [702, 137] width 220 height 25
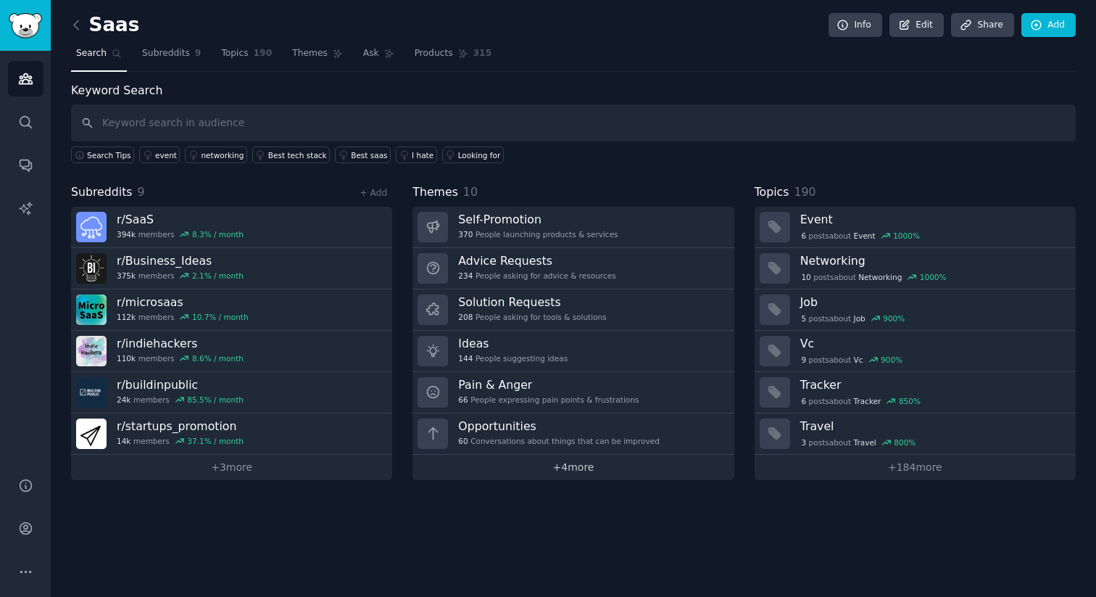
click at [512, 471] on link "+ 4 more" at bounding box center [573, 467] width 321 height 25
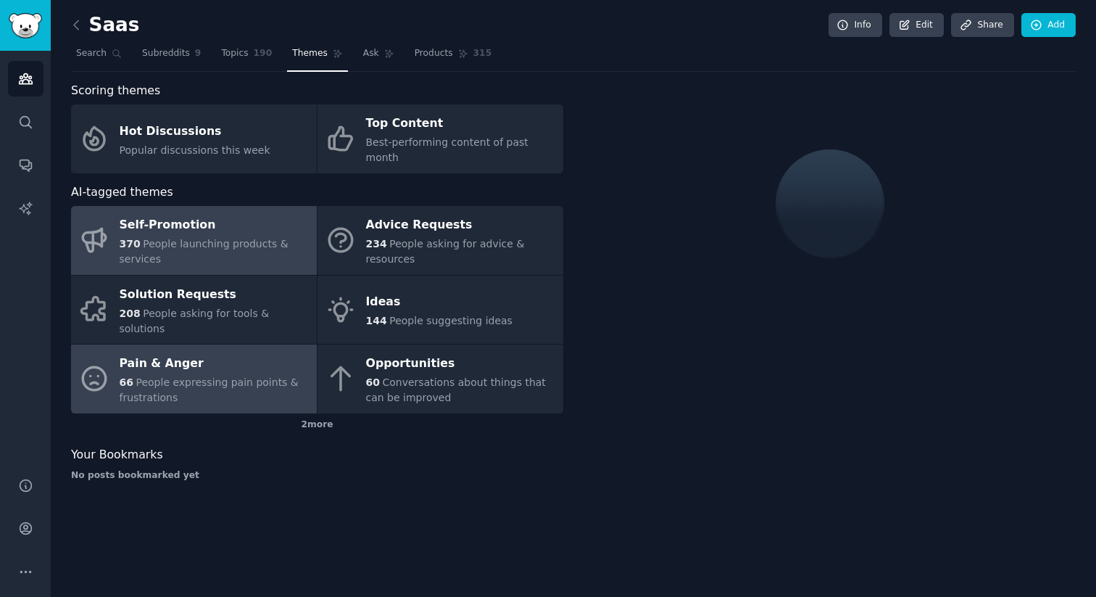
click at [160, 375] on div "66 People expressing pain points & frustrations" at bounding box center [215, 390] width 190 height 30
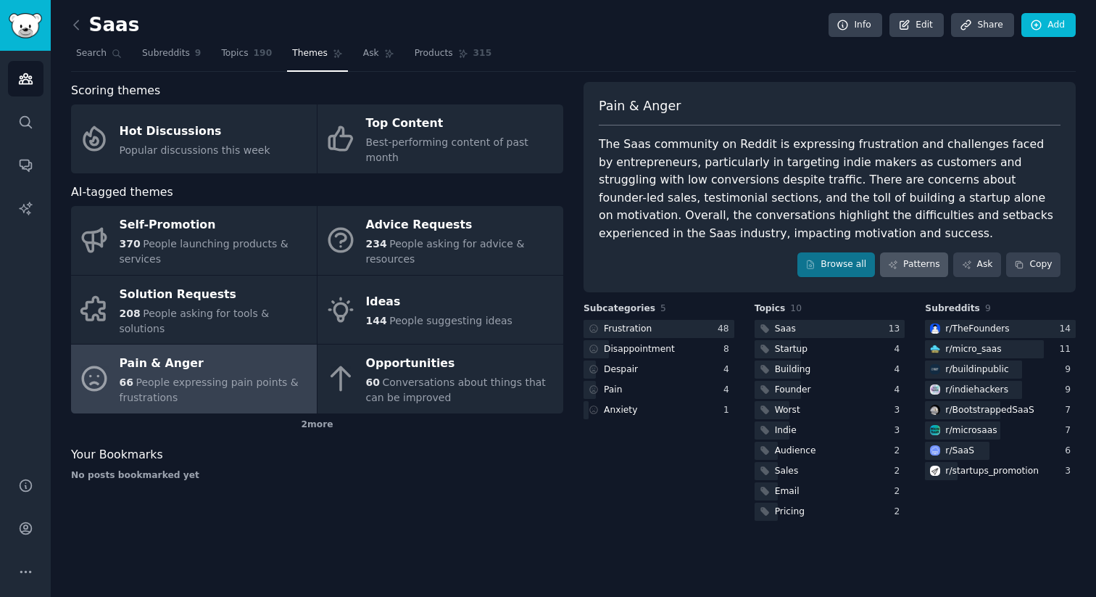
click at [919, 247] on div "Pain & Anger The Saas community on Reddit is expressing frustration and challen…" at bounding box center [830, 187] width 492 height 210
click at [919, 262] on link "Patterns" at bounding box center [914, 264] width 68 height 25
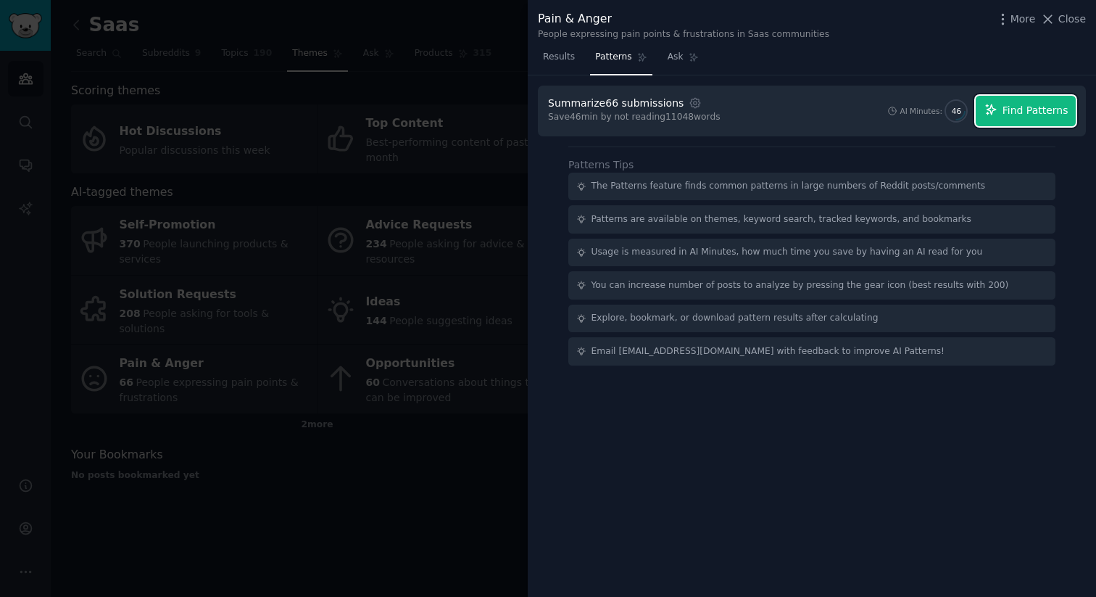
click at [1056, 111] on span "Find Patterns" at bounding box center [1036, 110] width 66 height 15
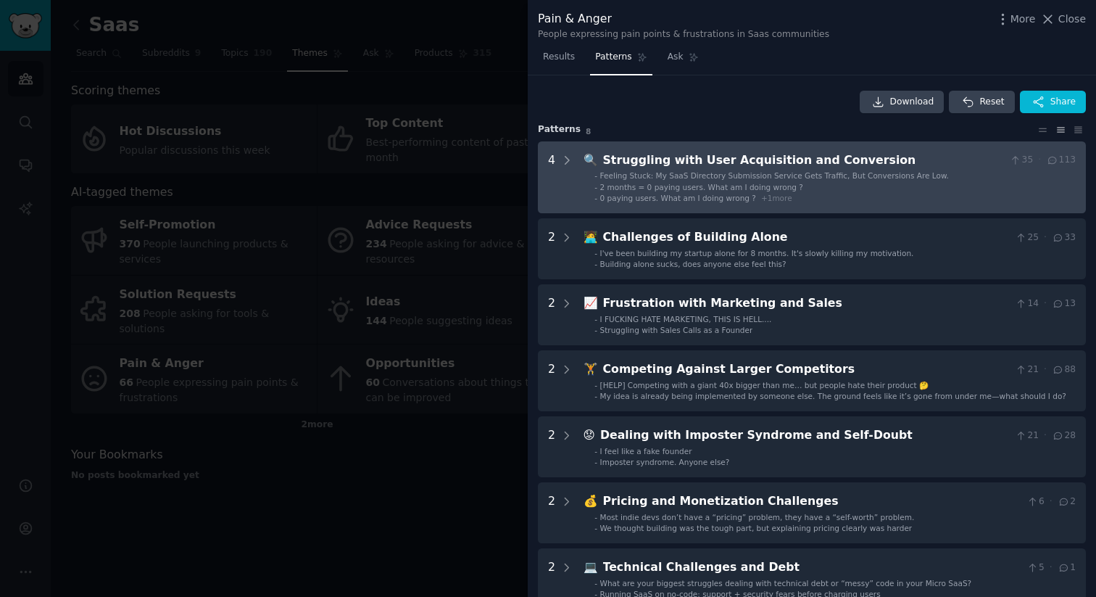
click at [655, 190] on span "2 months = 0 paying users. What am I doing wrong ?" at bounding box center [701, 187] width 203 height 9
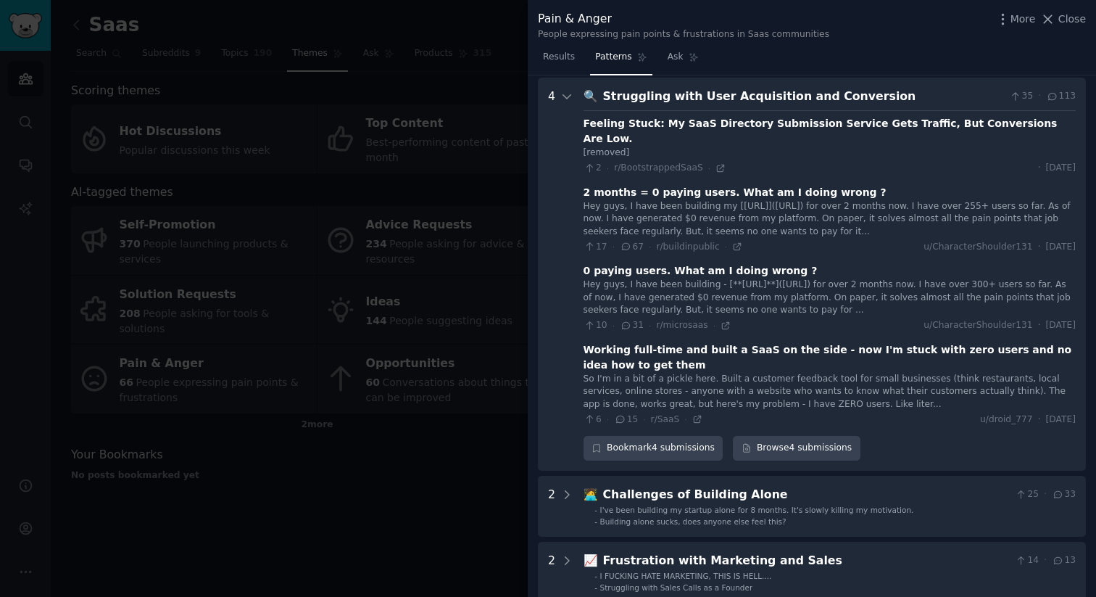
scroll to position [66, 0]
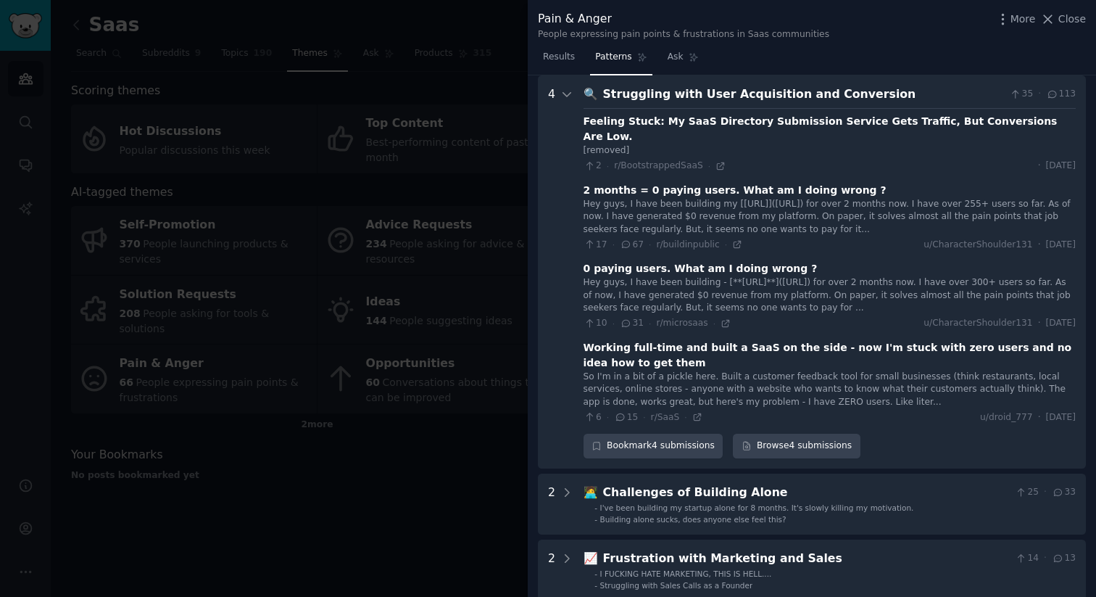
click at [919, 120] on div "Feeling Stuck: My SaaS Directory Submission Service Gets Traffic, But Conversio…" at bounding box center [830, 129] width 492 height 30
click at [610, 144] on div "[removed]" at bounding box center [830, 150] width 492 height 13
click at [718, 161] on icon at bounding box center [721, 166] width 10 height 10
